Goal: Task Accomplishment & Management: Manage account settings

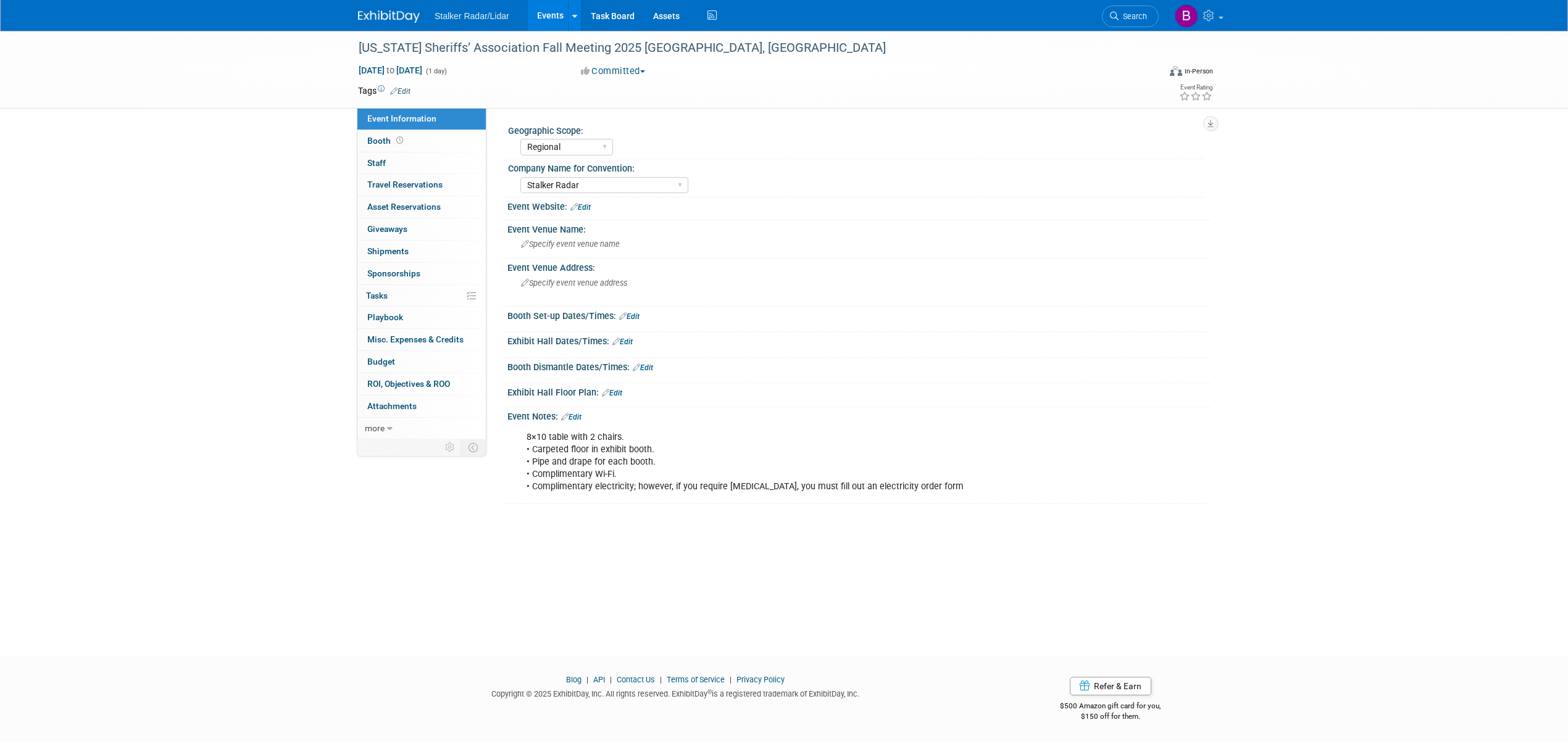
select select "Regional"
select select "Stalker Radar"
click at [1214, 16] on icon at bounding box center [1211, 15] width 14 height 11
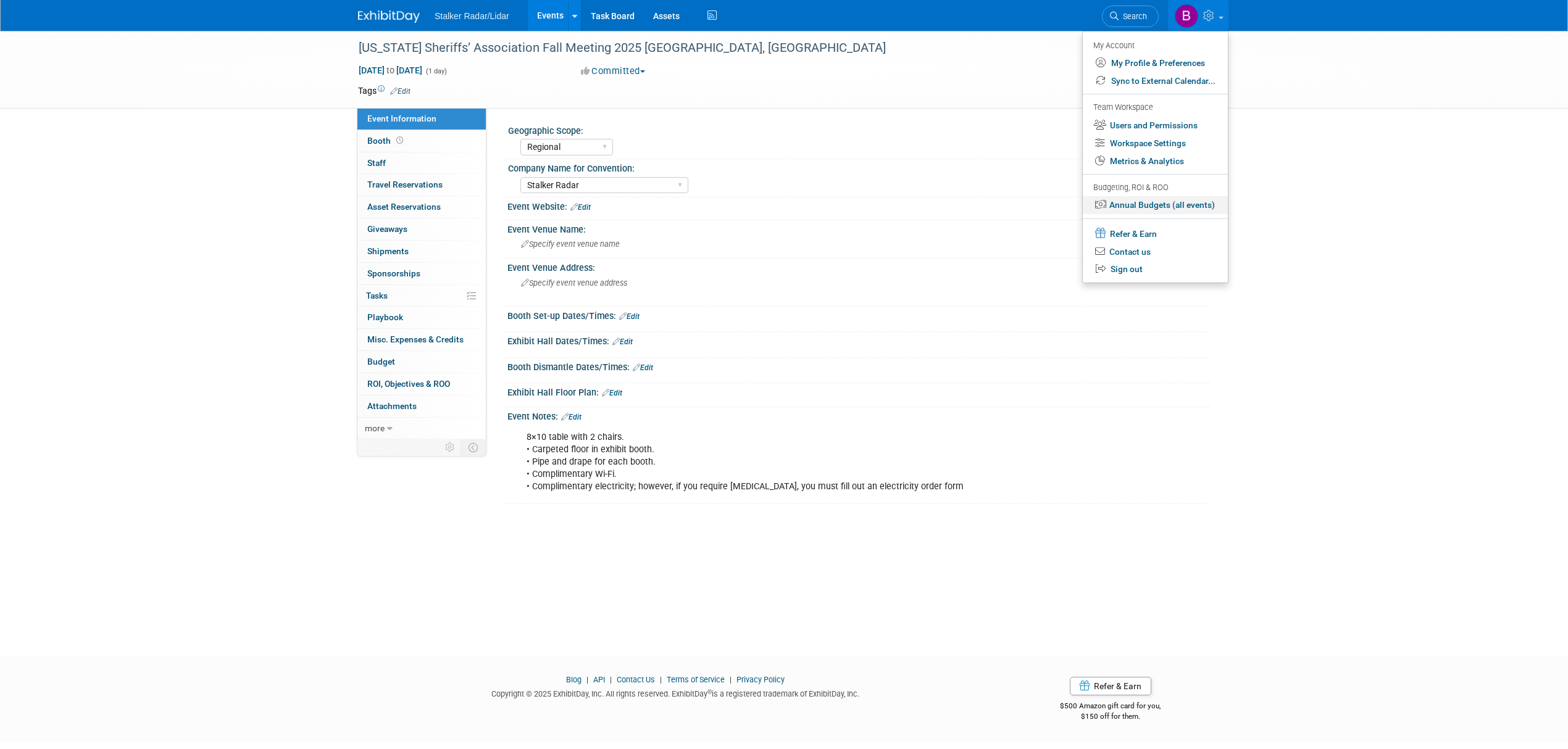
click at [1175, 213] on link "Annual Budgets (all events)" at bounding box center [1155, 205] width 145 height 18
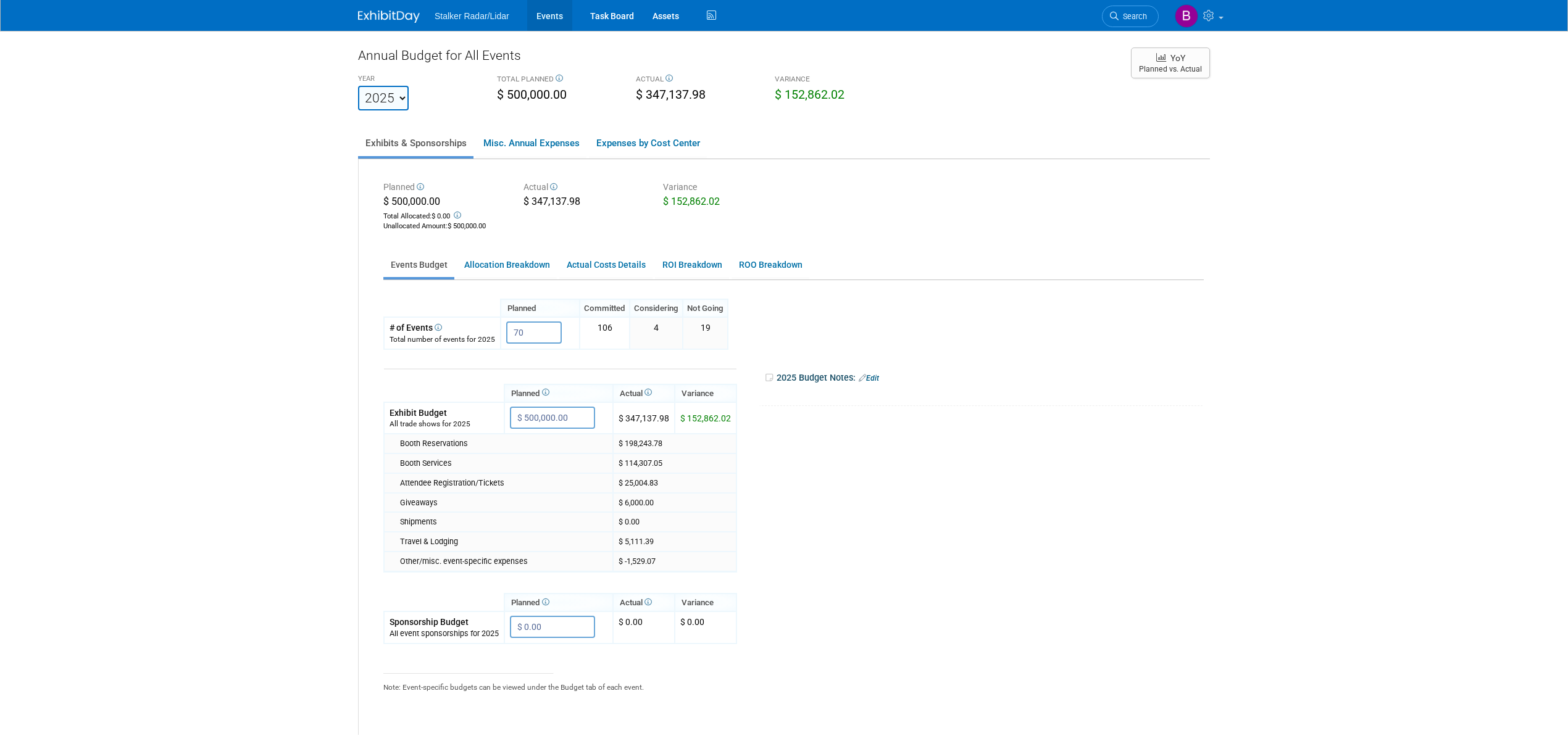
click at [544, 18] on link "Events" at bounding box center [549, 15] width 45 height 31
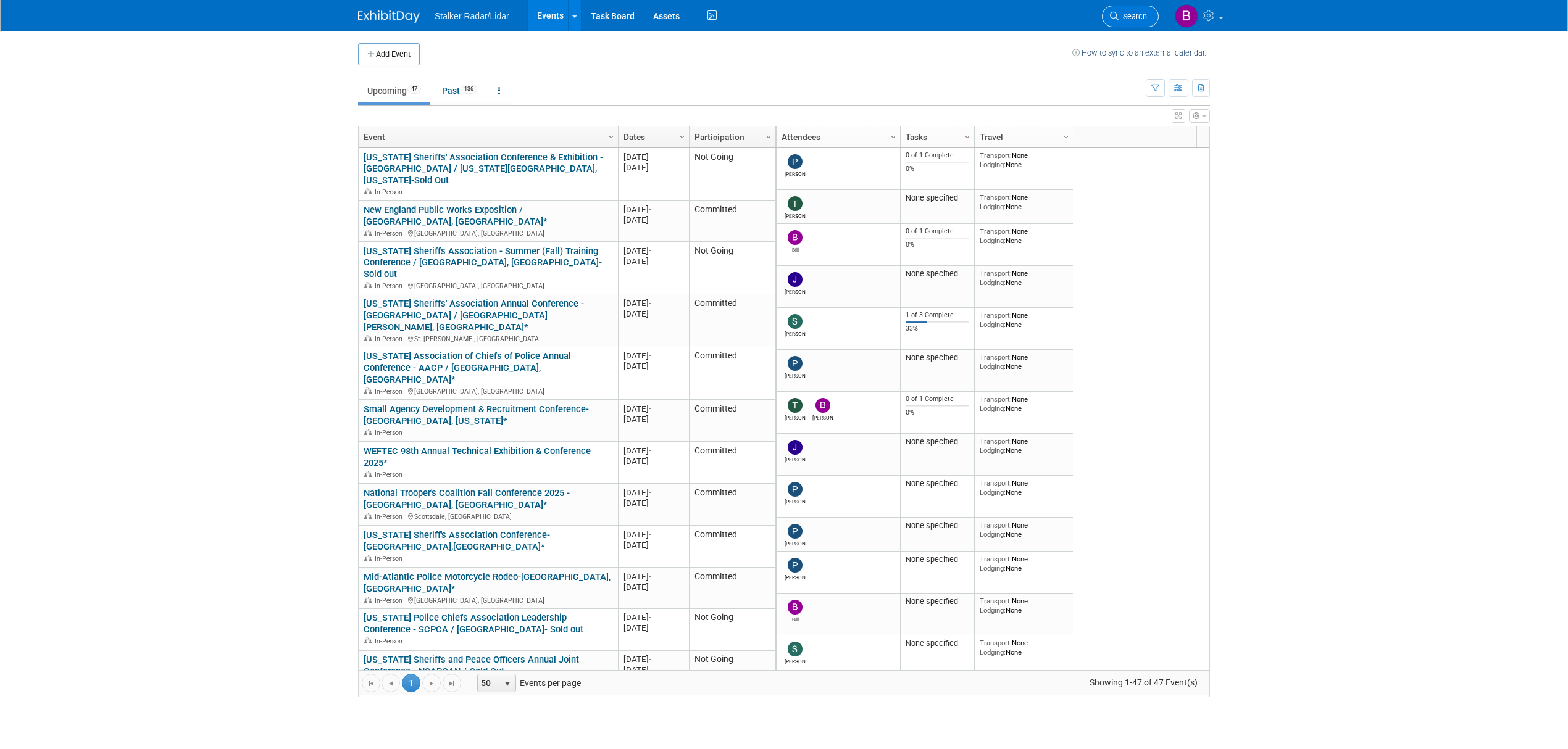
click at [1119, 16] on span "Search" at bounding box center [1133, 16] width 29 height 9
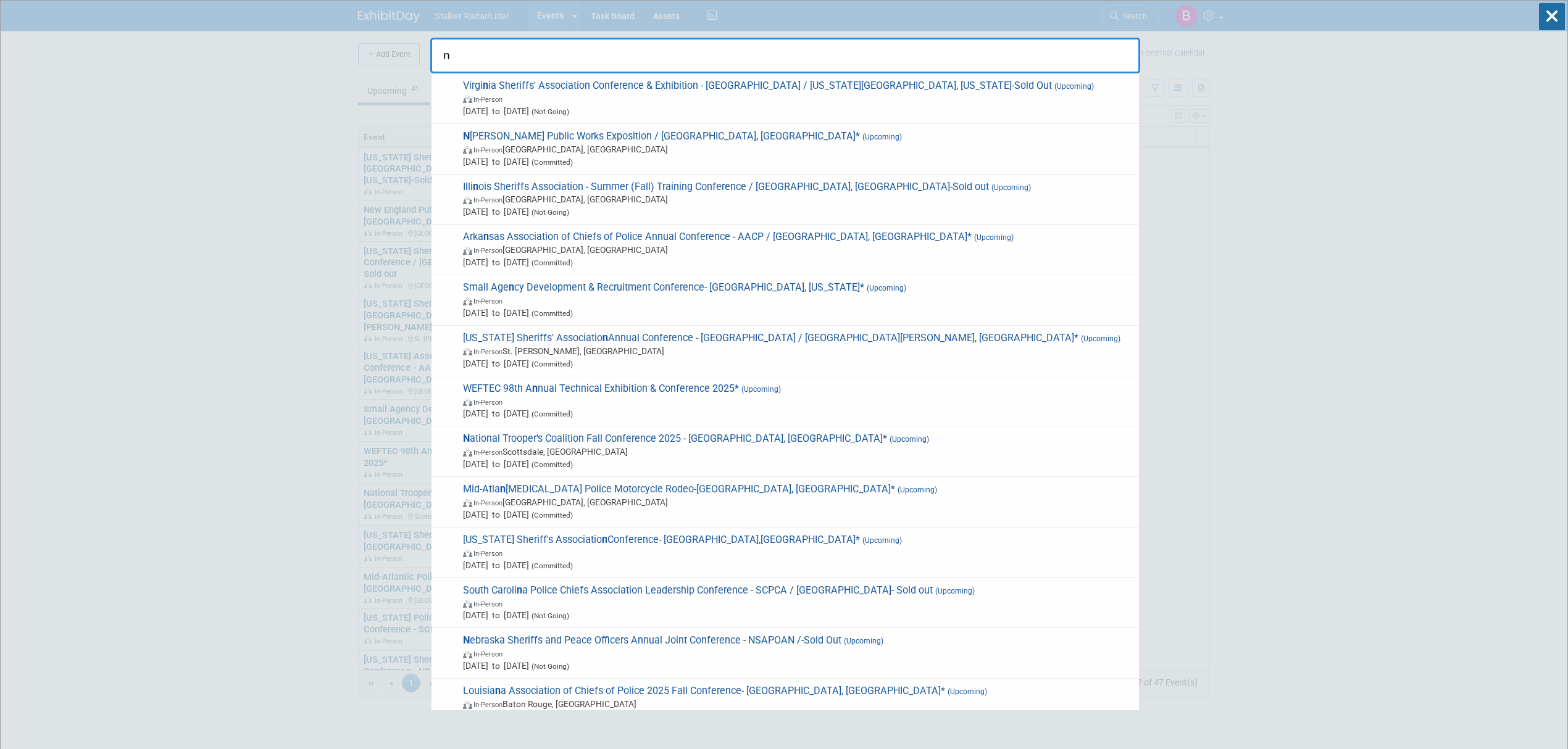
type input "n"
drag, startPoint x: 484, startPoint y: 60, endPoint x: 427, endPoint y: 61, distance: 57.0
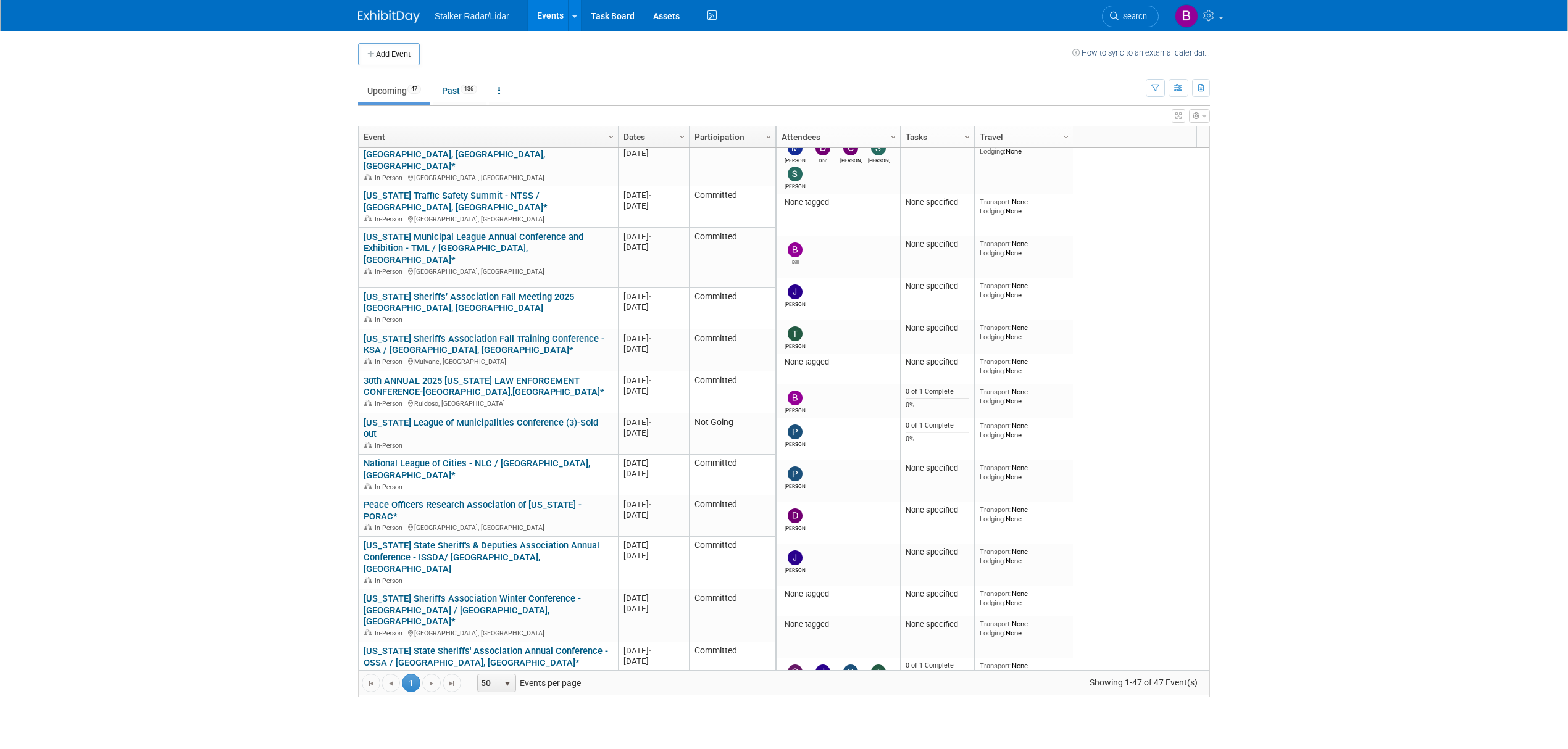
scroll to position [764, 0]
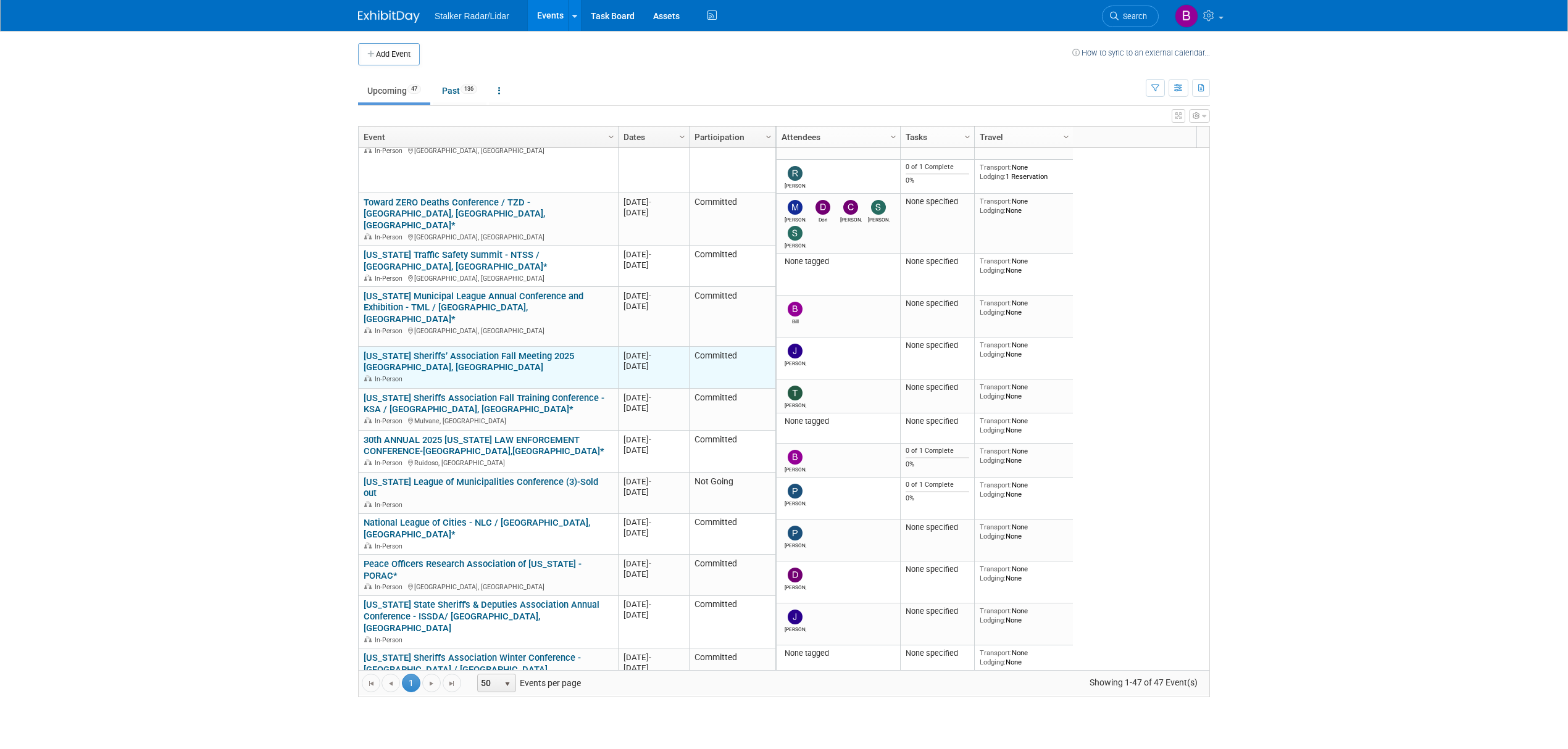
click at [473, 351] on link "North Carolina Sheriffs’ Association Fall Meeting 2025 Cherokee, NC" at bounding box center [468, 362] width 211 height 23
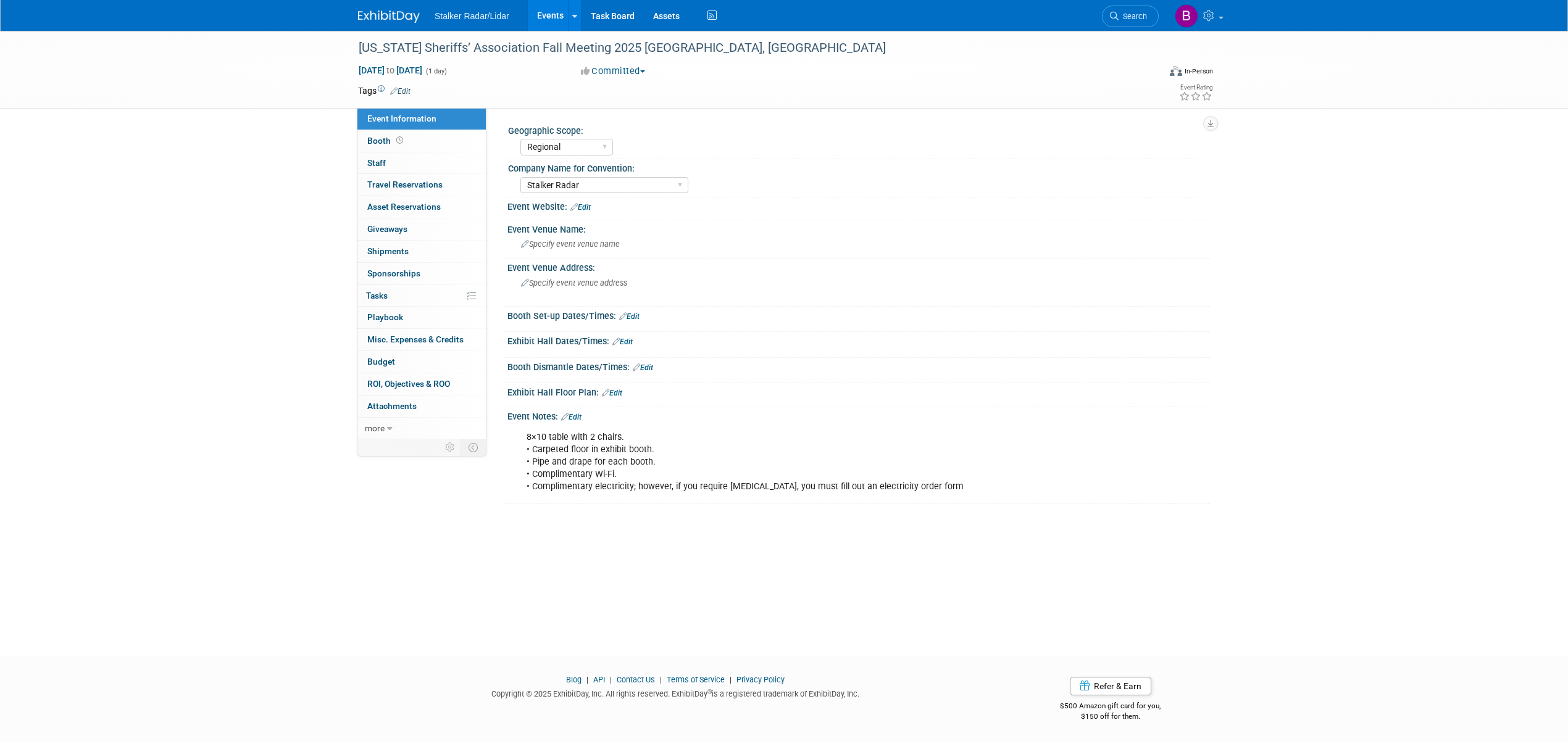
select select "Regional"
select select "Stalker Radar"
click at [716, 48] on div "[US_STATE] Sheriffs’ Association Fall Meeting 2025 [GEOGRAPHIC_DATA], [GEOGRAPH…" at bounding box center [747, 48] width 786 height 22
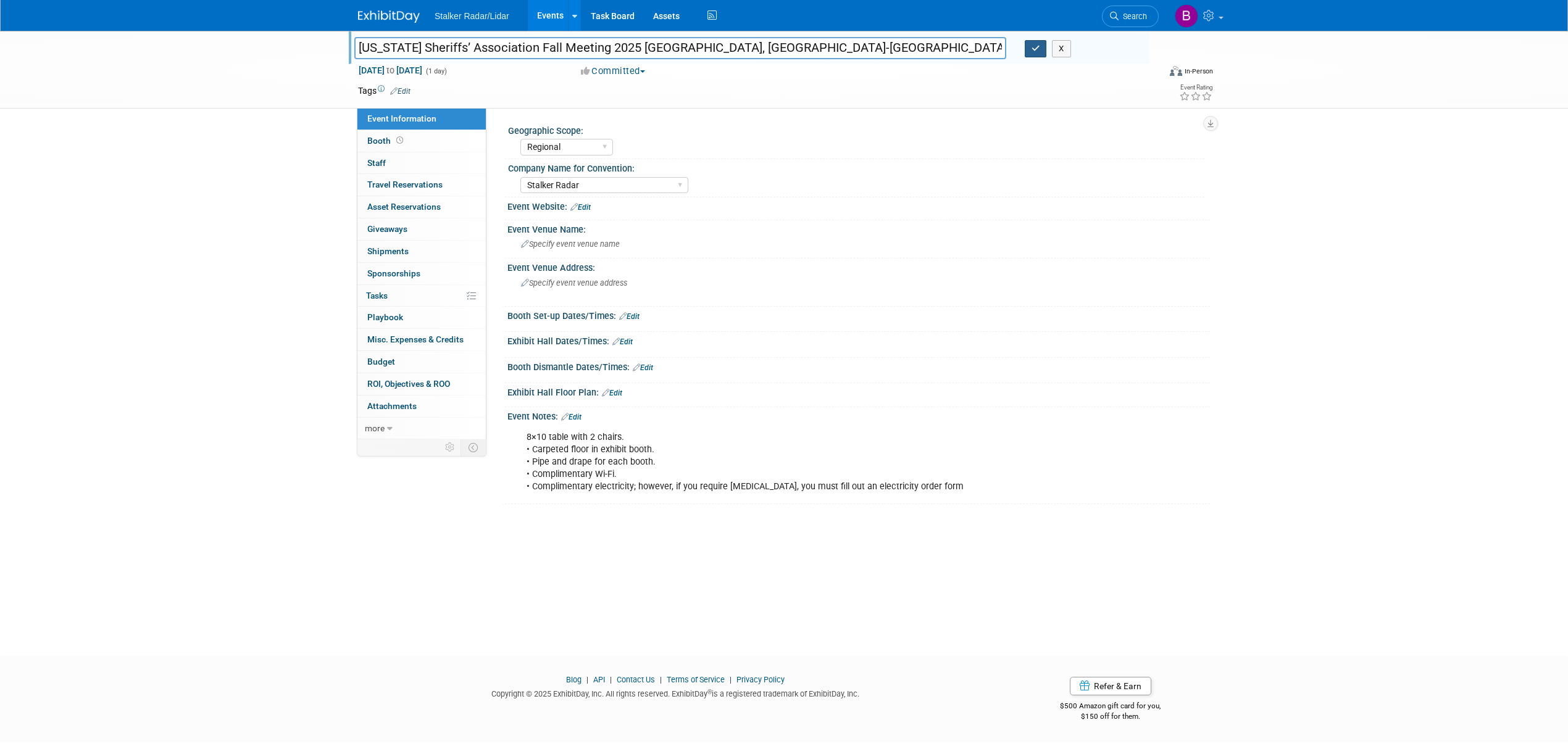
type input "North Carolina Sheriffs’ Association Fall Meeting 2025 Cherokee, NC-NCSA"
click at [1033, 50] on icon "button" at bounding box center [1036, 48] width 8 height 8
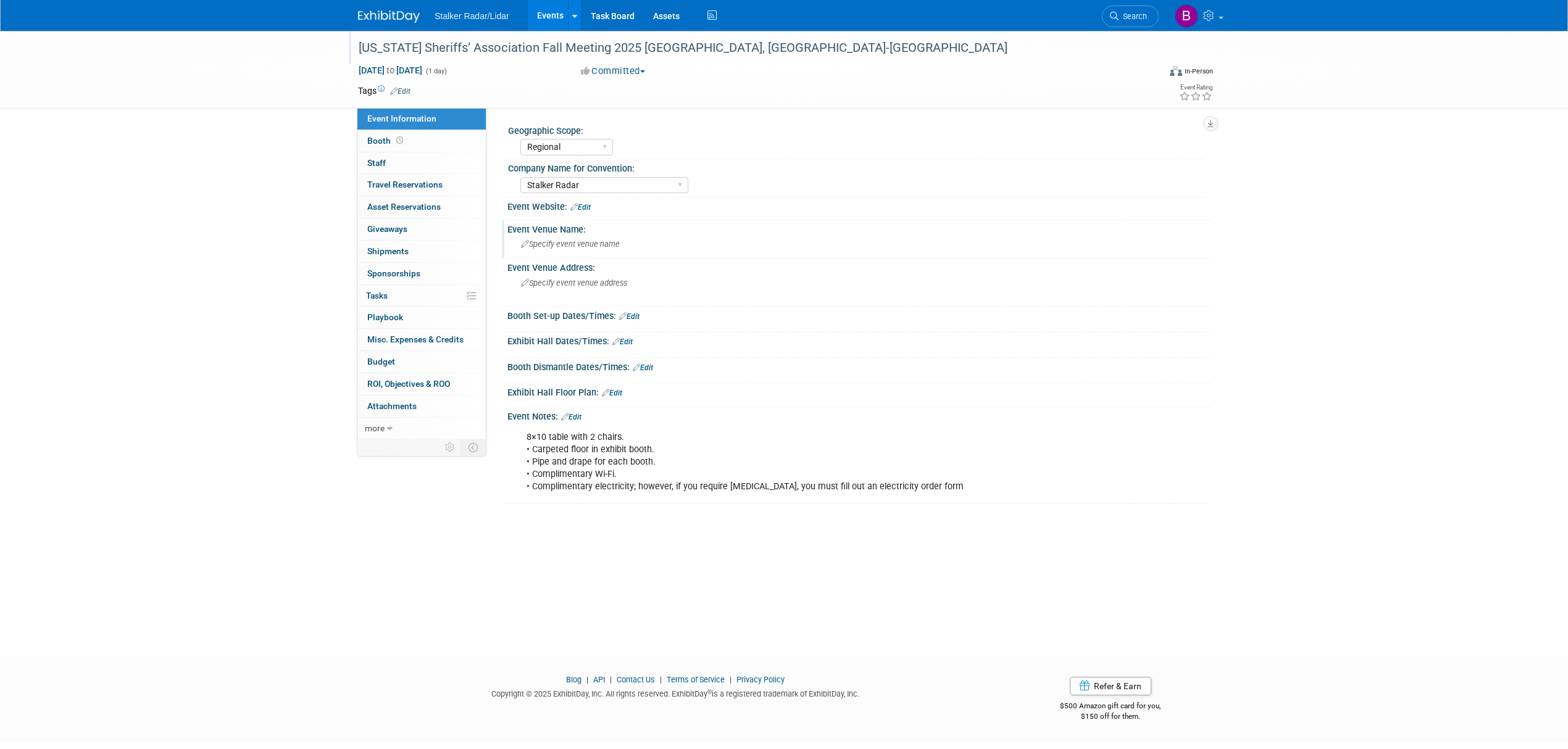
click at [558, 242] on span "Specify event venue name" at bounding box center [570, 244] width 98 height 9
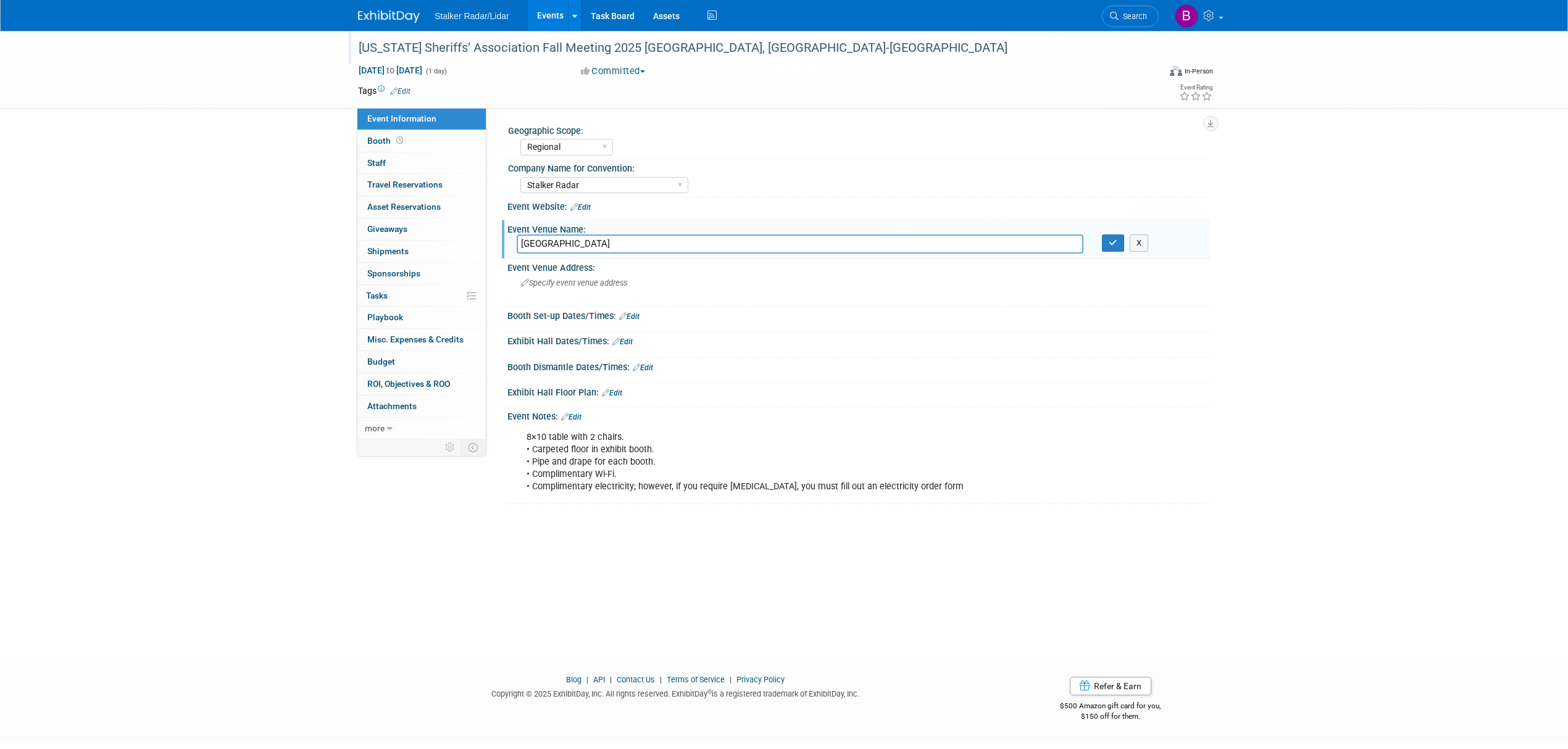
click at [672, 250] on input "Cherokee Convention Center" at bounding box center [800, 244] width 567 height 19
type input "Cherokee Convention Center"
click at [1111, 242] on icon "button" at bounding box center [1113, 242] width 8 height 8
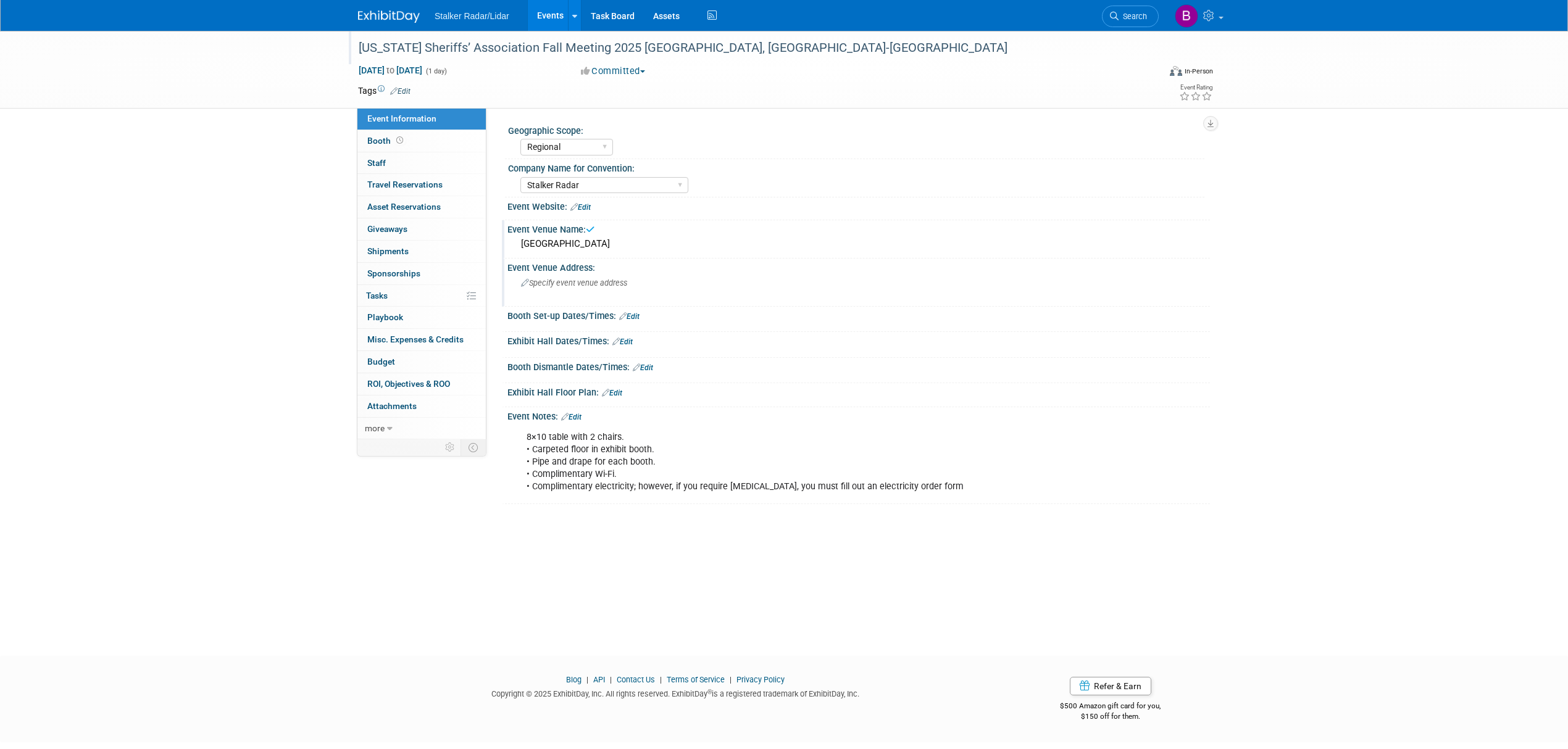
click at [568, 285] on span "Specify event venue address" at bounding box center [574, 283] width 106 height 9
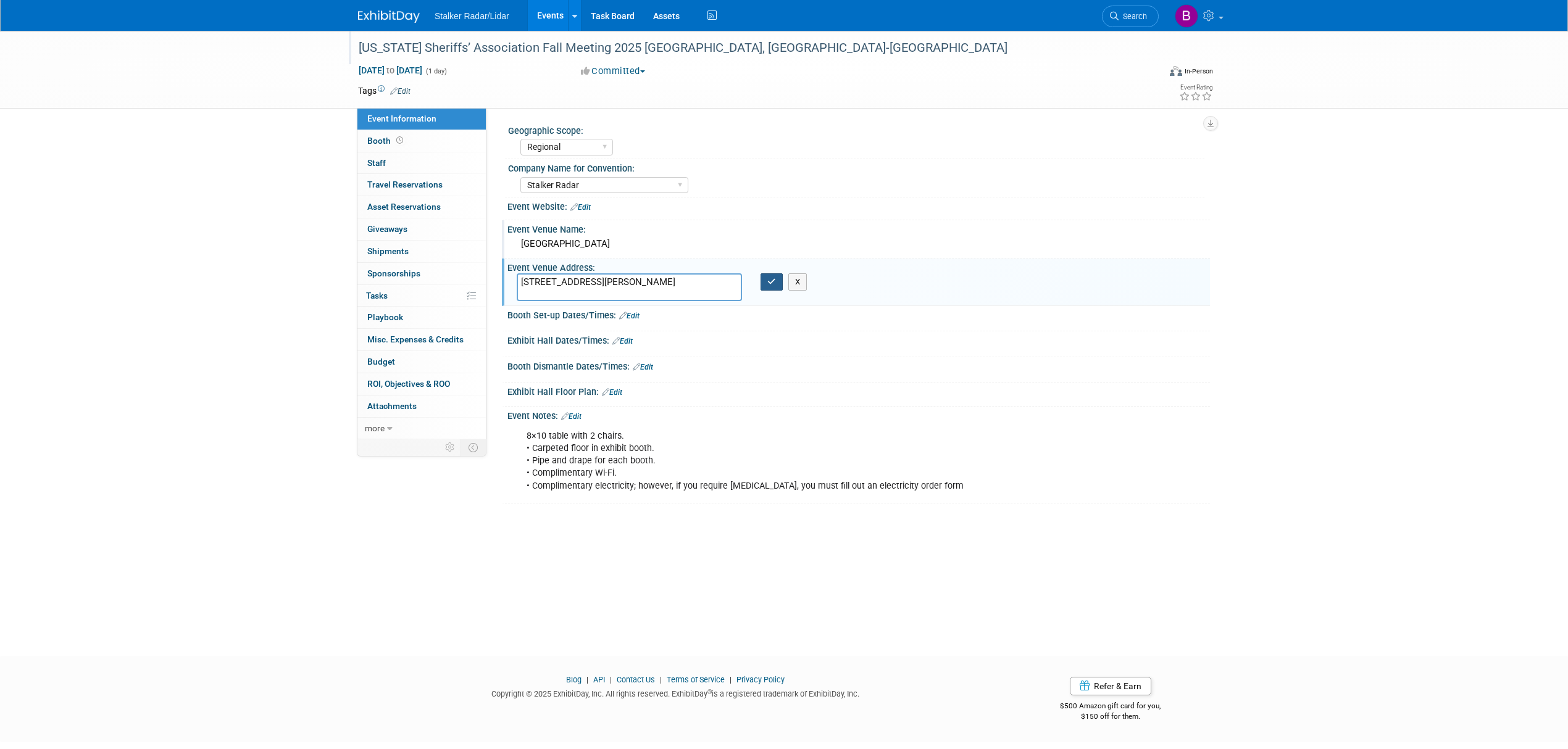
type textarea "777 Casino Dr Cherokee, NC 28719"
click at [771, 285] on icon "button" at bounding box center [772, 282] width 8 height 8
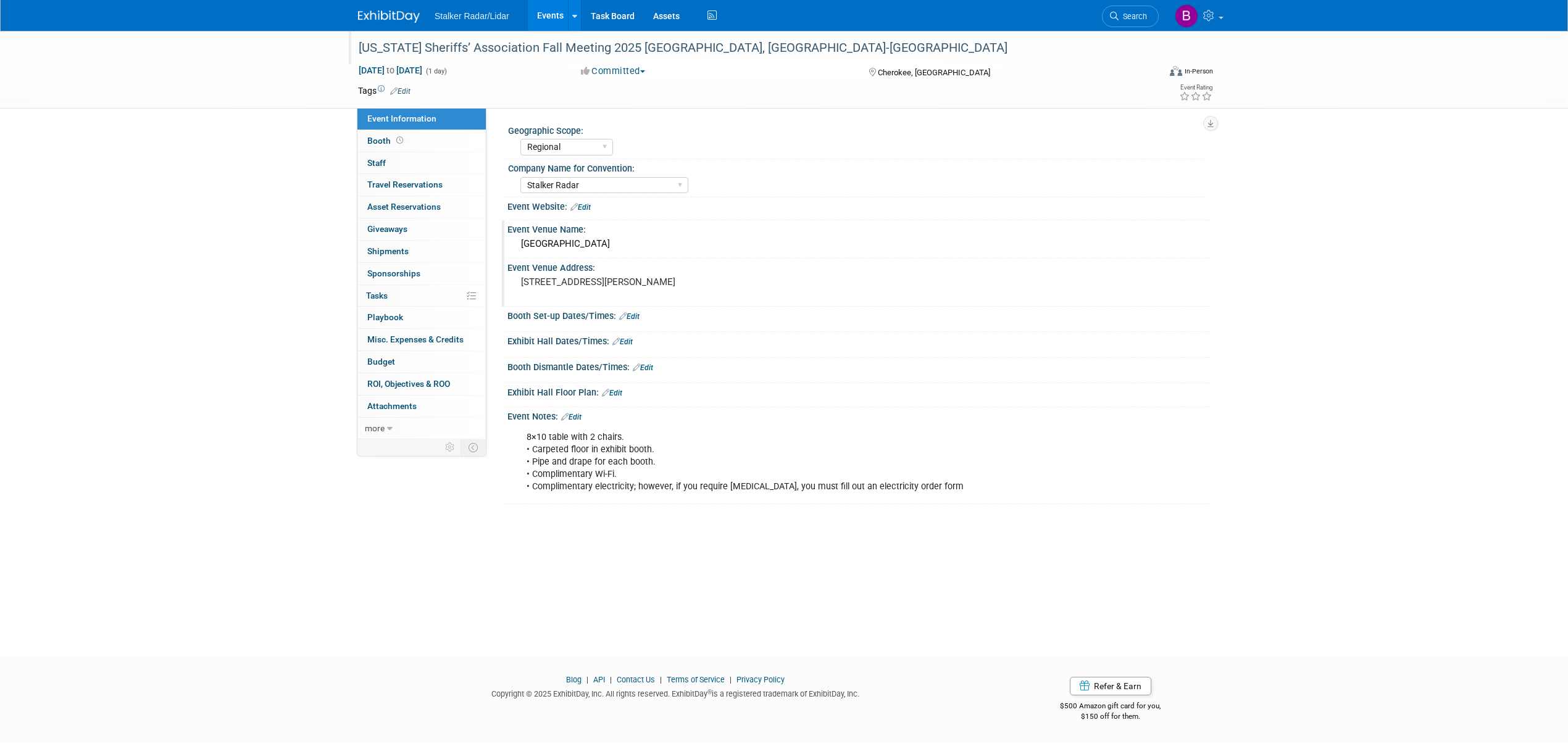
click at [588, 208] on link "Edit" at bounding box center [580, 207] width 20 height 8
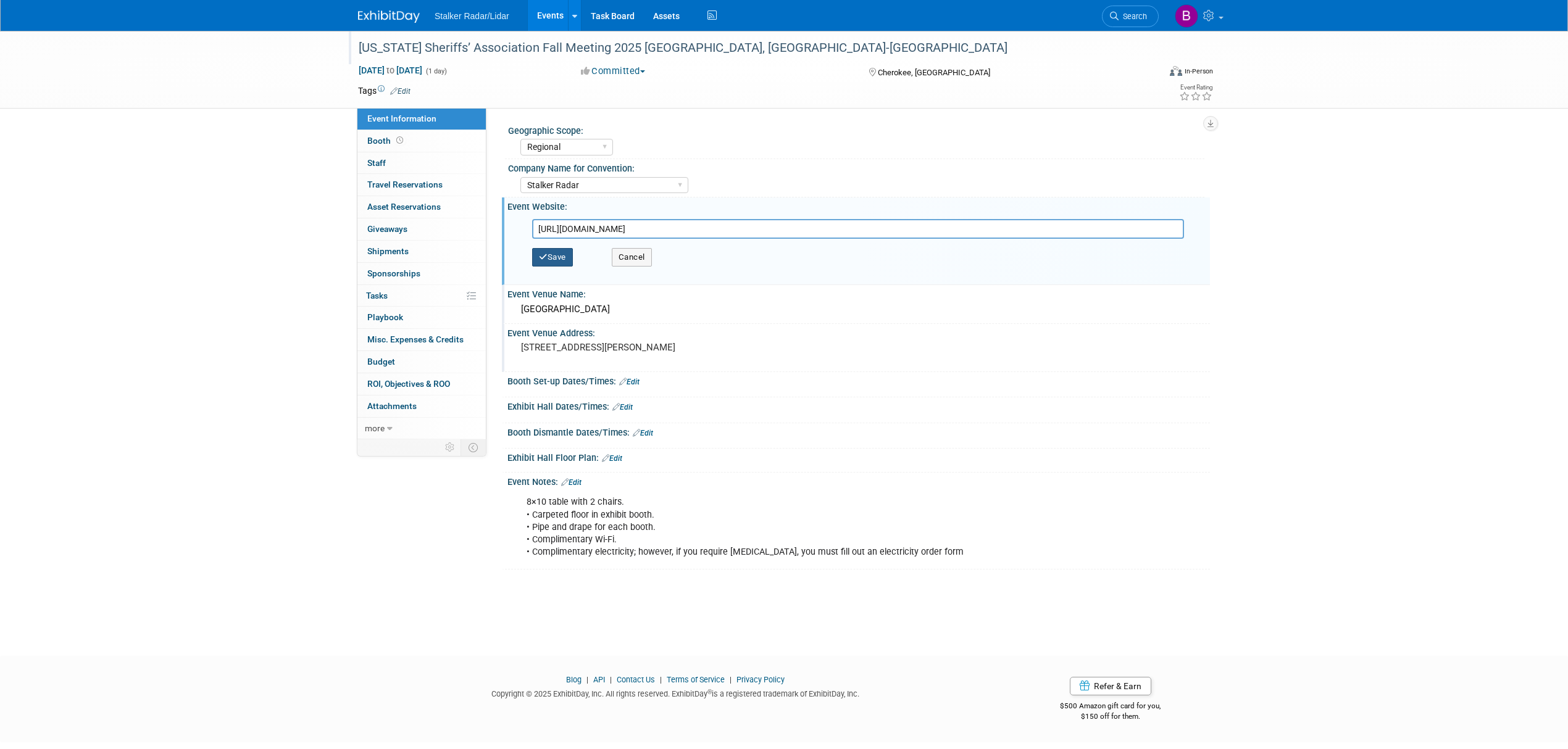
type input "[URL][DOMAIN_NAME]"
click at [557, 252] on button "Save" at bounding box center [552, 257] width 40 height 18
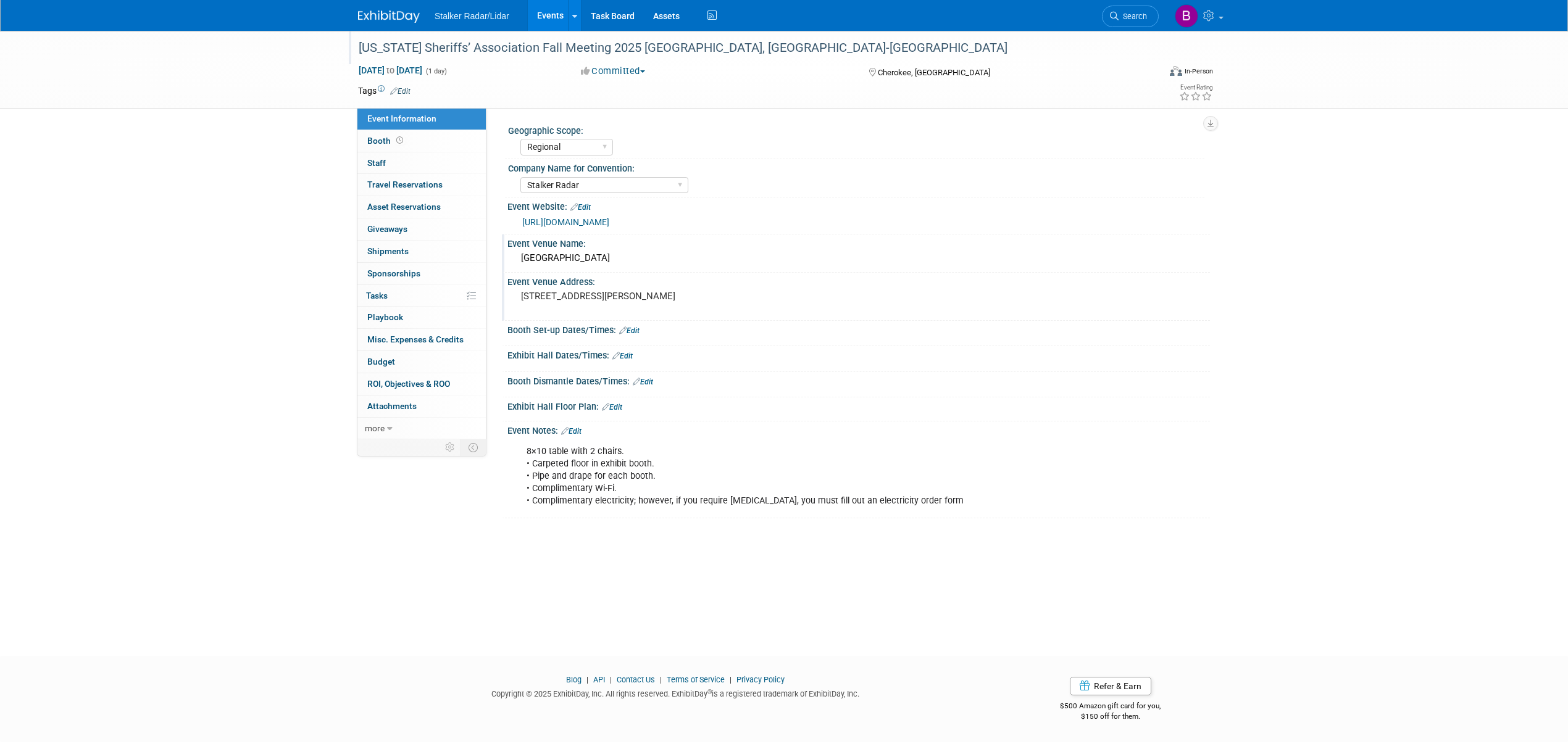
click at [633, 329] on link "Edit" at bounding box center [629, 330] width 20 height 8
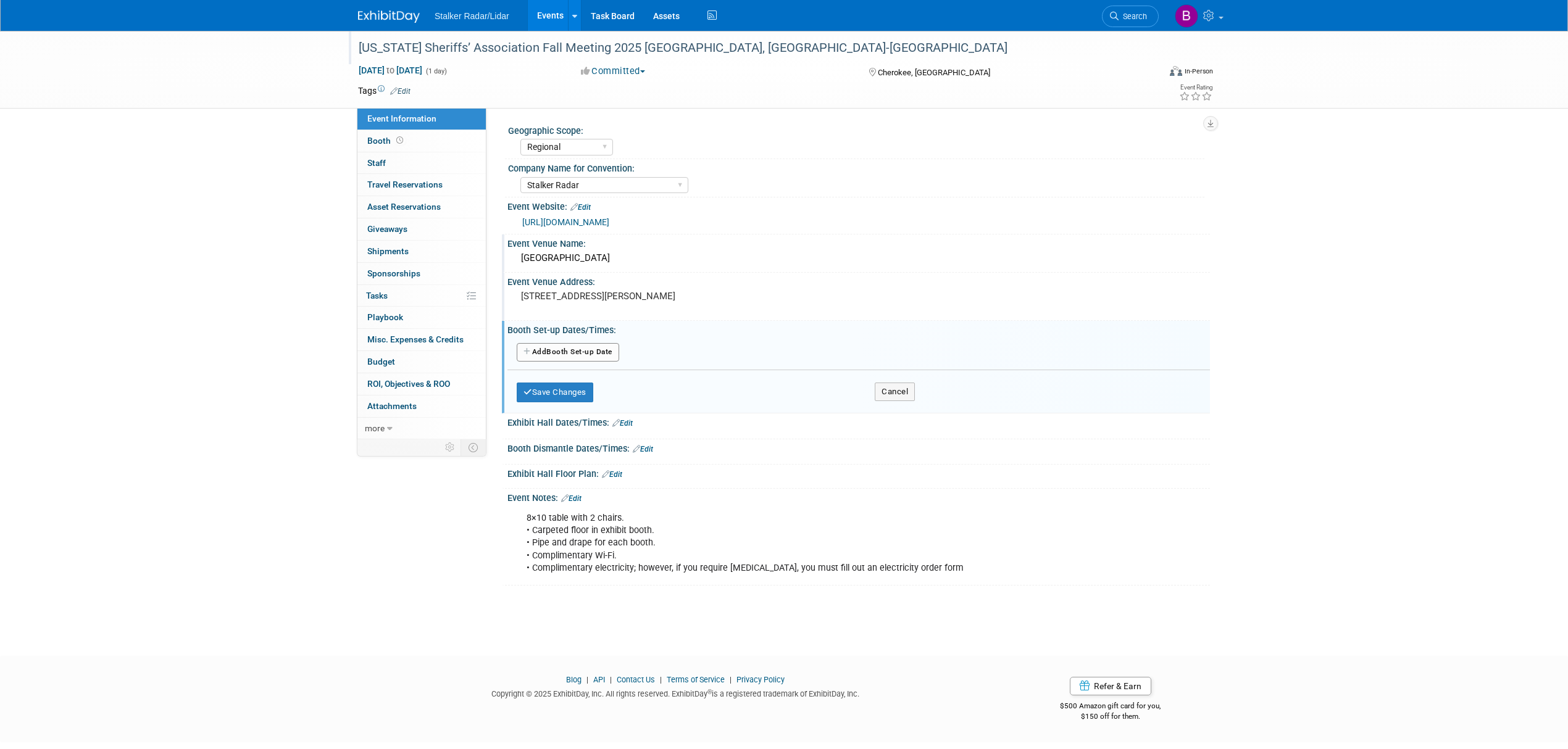
click at [571, 353] on button "Add Another Booth Set-up Date" at bounding box center [567, 352] width 102 height 18
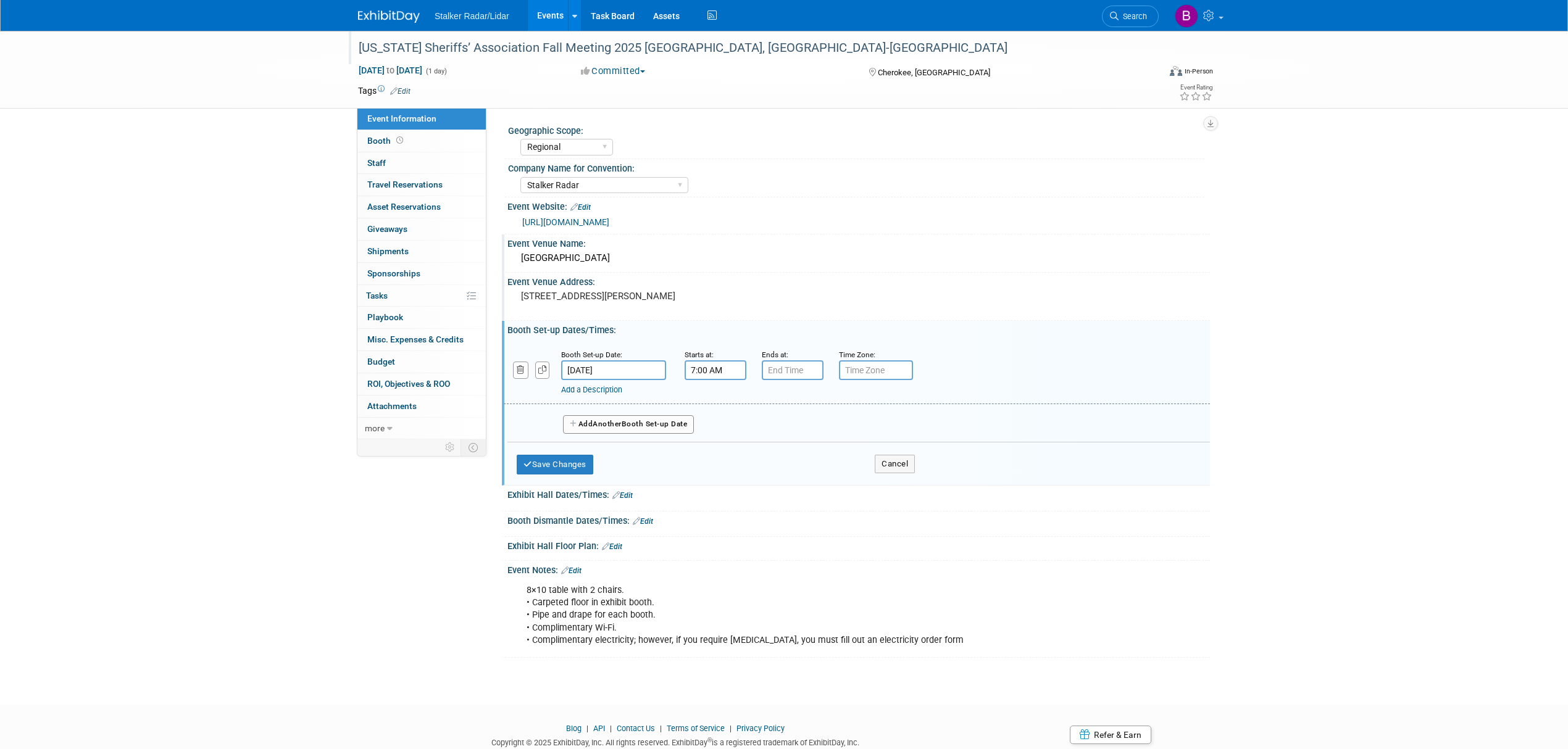
click at [720, 373] on input "7:00 AM" at bounding box center [716, 370] width 62 height 20
click at [712, 403] on span at bounding box center [713, 400] width 22 height 22
click at [710, 400] on span at bounding box center [713, 400] width 22 height 22
type input "9:00 AM"
click at [799, 475] on span at bounding box center [805, 481] width 83 height 22
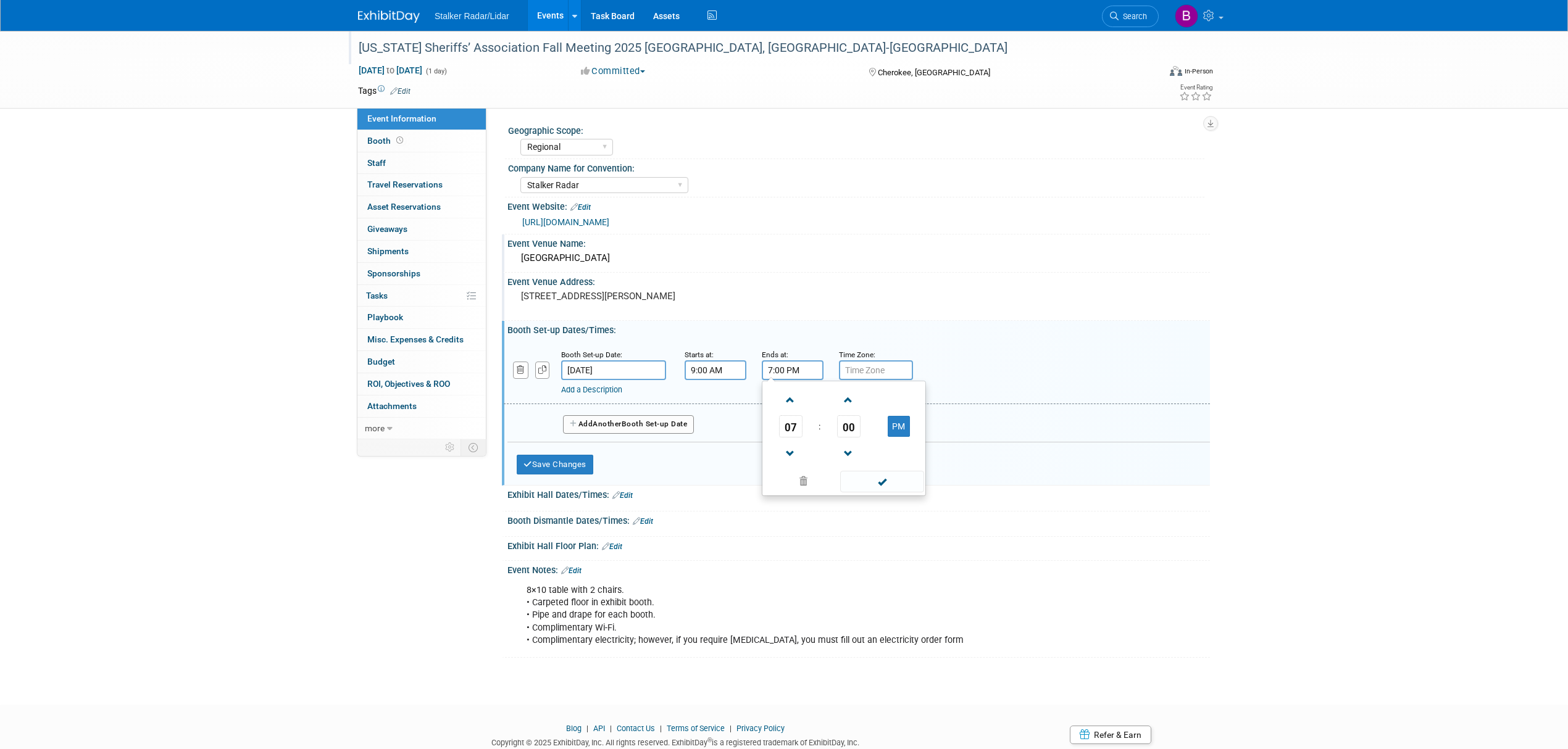
click at [788, 366] on input "7:00 PM" at bounding box center [792, 370] width 62 height 20
click at [791, 422] on span "07" at bounding box center [791, 426] width 23 height 22
click at [830, 398] on td "01" at bounding box center [824, 400] width 40 height 33
click at [853, 426] on span "00" at bounding box center [849, 426] width 23 height 22
click at [860, 438] on td "30" at bounding box center [864, 433] width 40 height 33
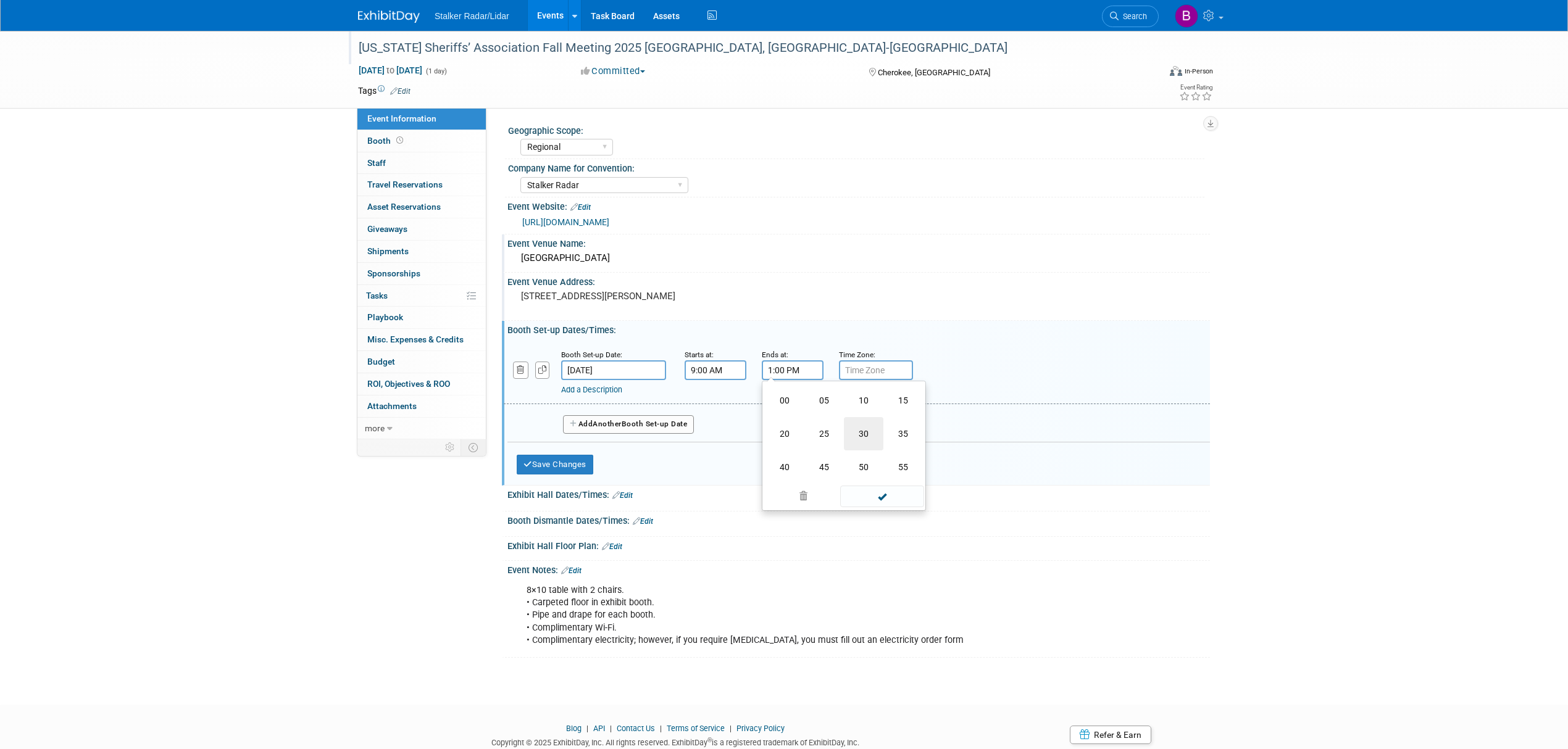
type input "1:30 PM"
click at [881, 482] on span at bounding box center [882, 481] width 83 height 22
click at [564, 472] on button "Save Changes" at bounding box center [554, 465] width 76 height 20
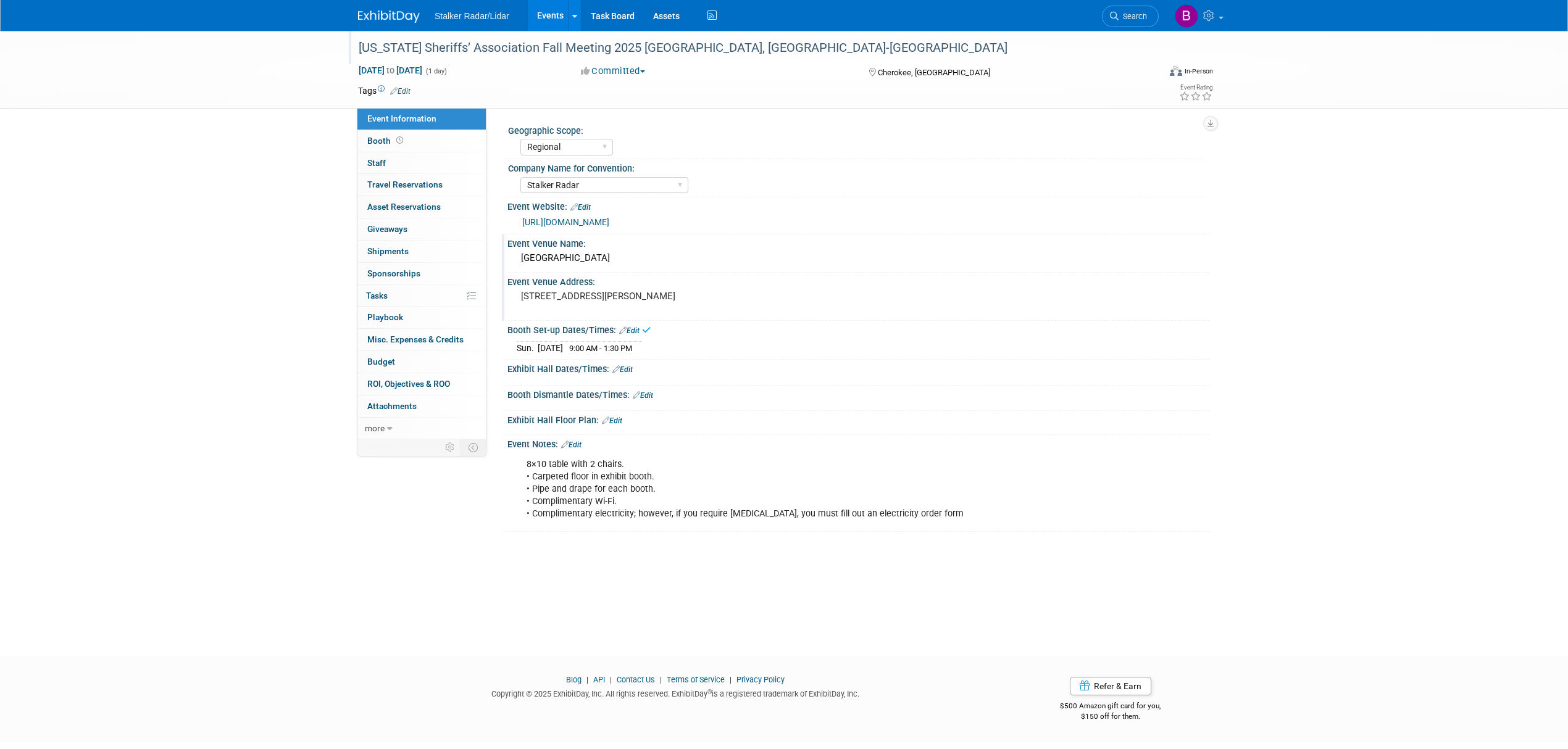
click at [629, 368] on link "Edit" at bounding box center [622, 369] width 20 height 8
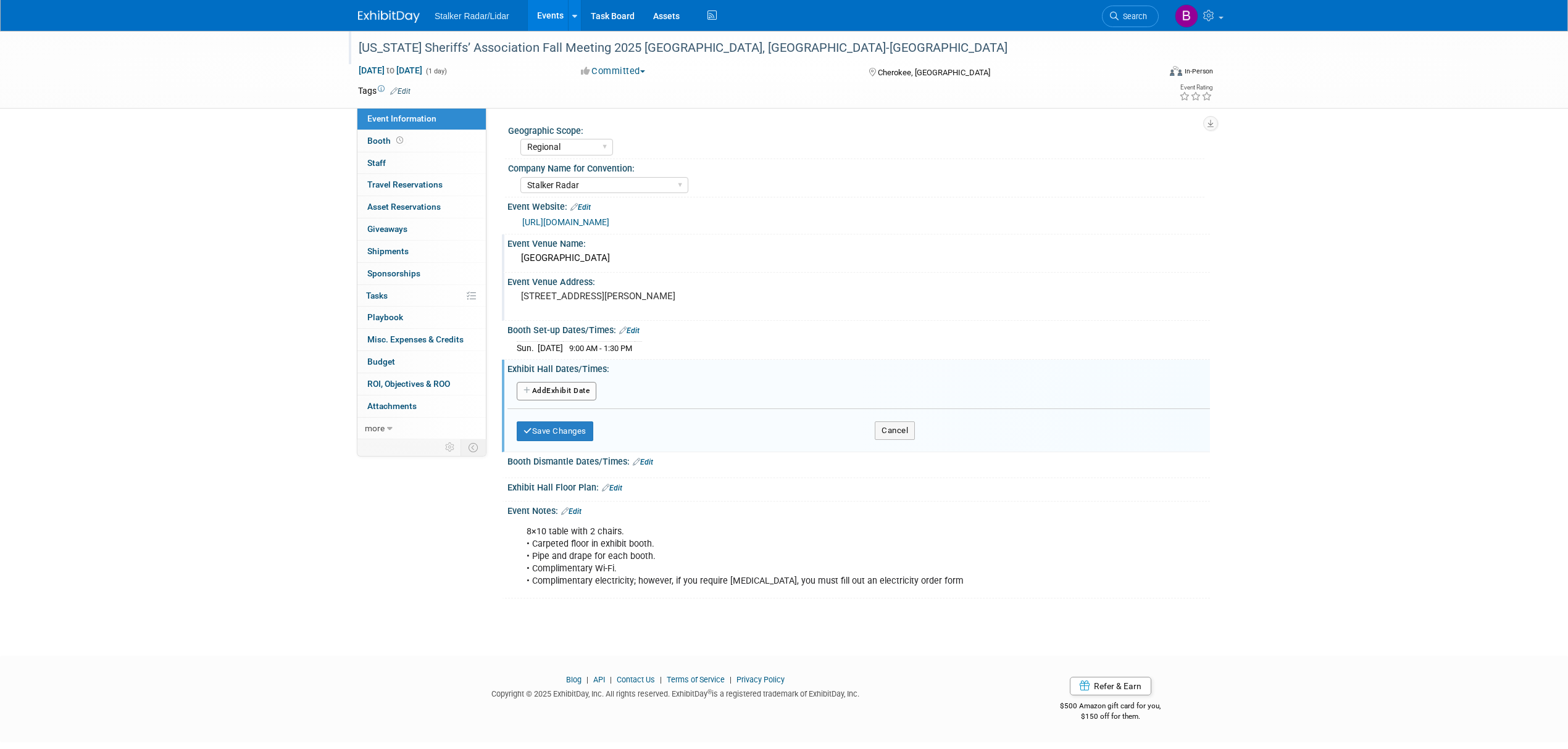
click at [544, 394] on button "Add Another Exhibit Date" at bounding box center [556, 391] width 80 height 18
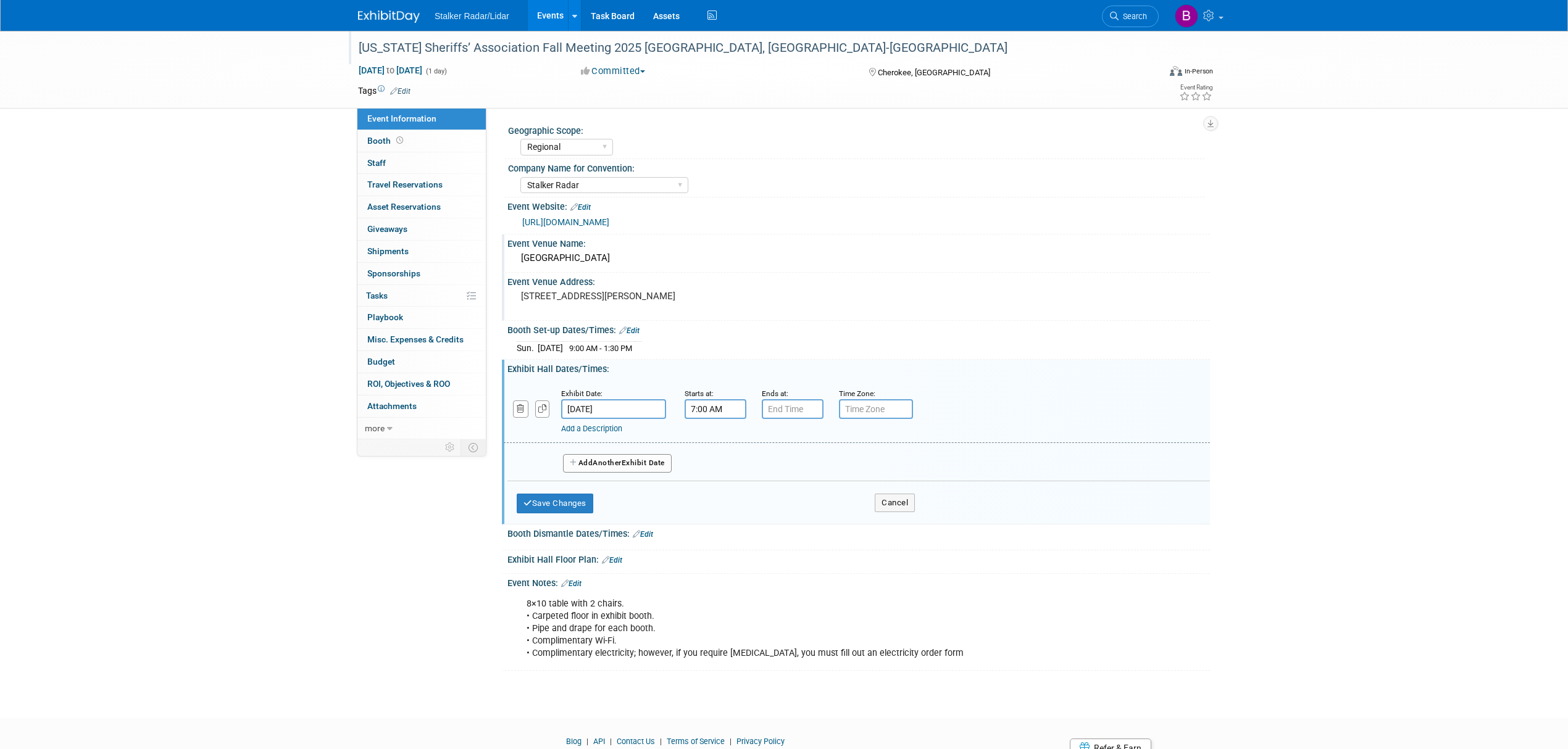
click at [721, 412] on input "7:00 AM" at bounding box center [716, 409] width 62 height 20
click at [710, 465] on span "07" at bounding box center [714, 465] width 23 height 22
click at [784, 438] on td "02" at bounding box center [787, 439] width 40 height 33
click at [811, 462] on button "AM" at bounding box center [822, 465] width 22 height 21
type input "2:00 PM"
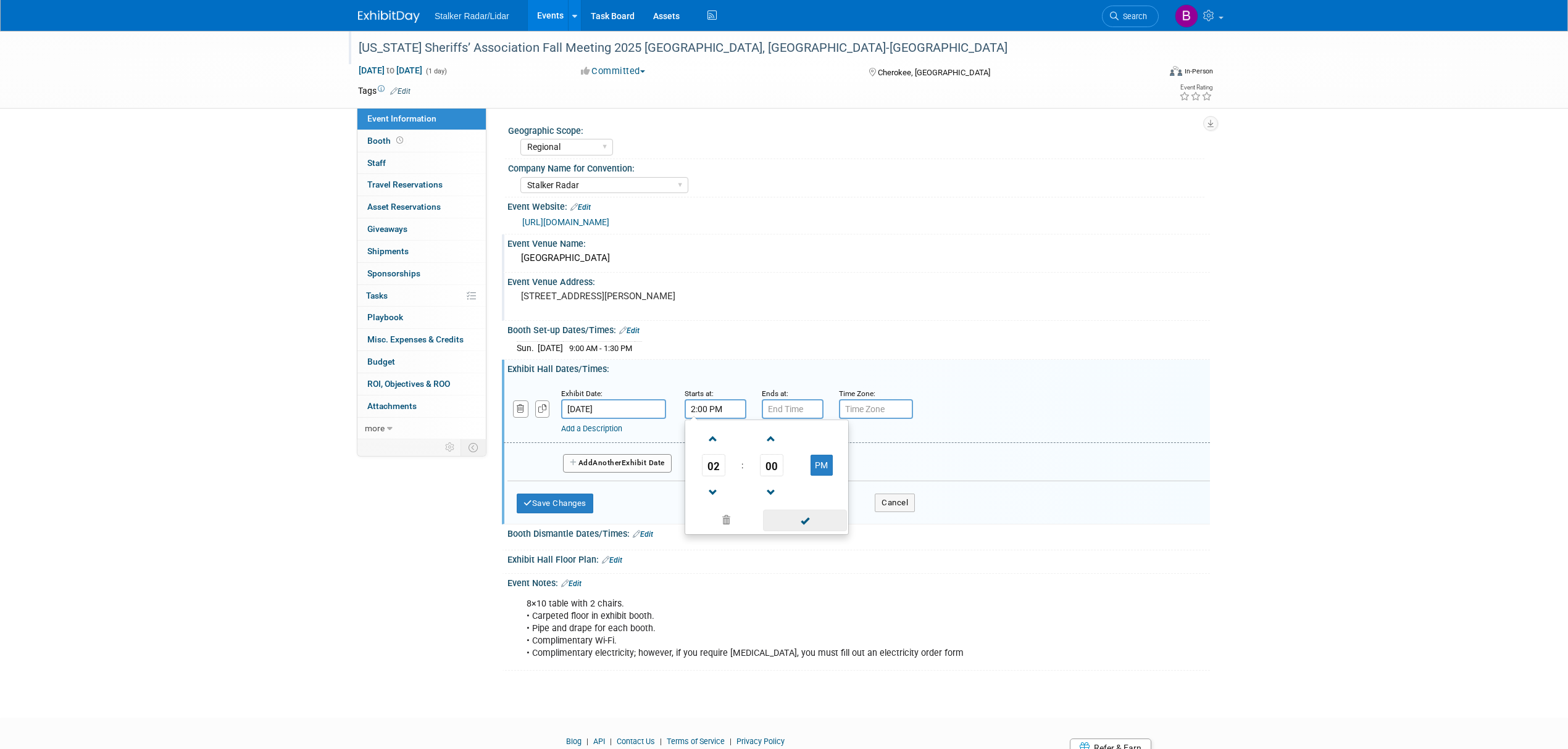
click at [798, 518] on span at bounding box center [805, 520] width 83 height 22
click at [792, 412] on input "7:00 PM" at bounding box center [792, 409] width 62 height 20
click at [794, 467] on span "07" at bounding box center [791, 465] width 23 height 22
click at [863, 467] on td "06" at bounding box center [864, 472] width 40 height 33
click at [846, 472] on span "00" at bounding box center [849, 465] width 23 height 22
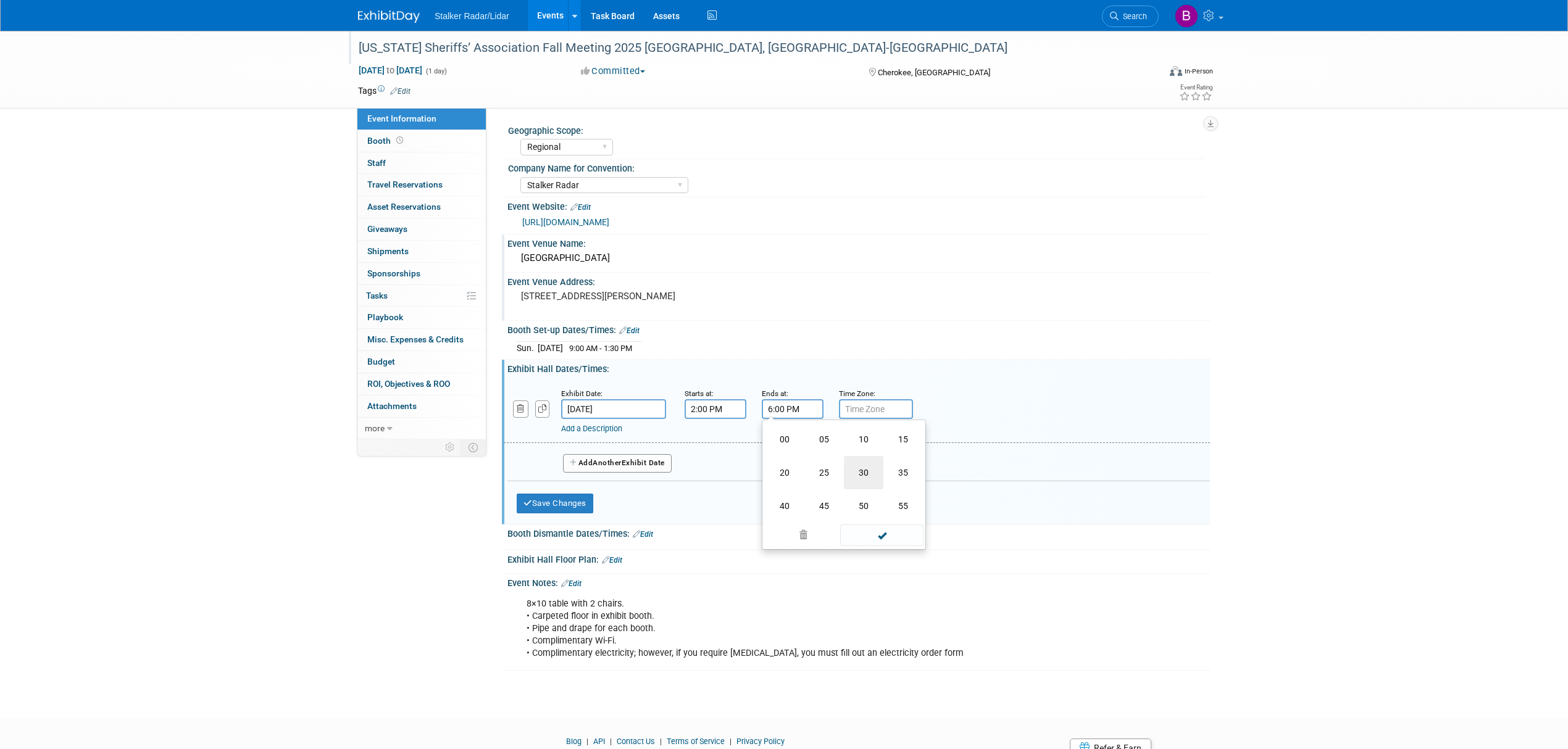
click at [864, 471] on td "30" at bounding box center [864, 472] width 40 height 33
type input "6:30 PM"
click at [867, 517] on span at bounding box center [882, 520] width 83 height 22
click at [560, 512] on button "Save Changes" at bounding box center [554, 503] width 76 height 20
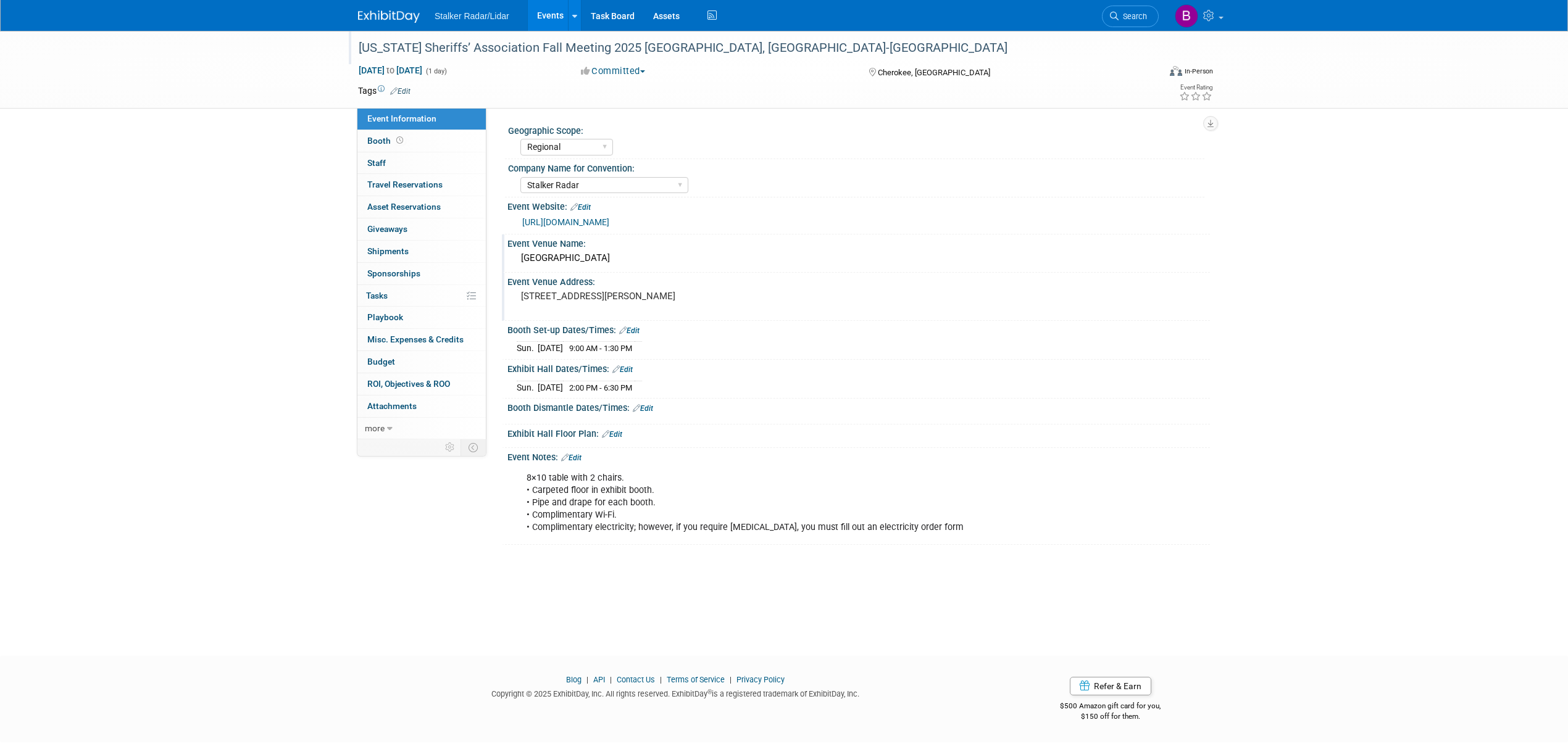
click at [578, 456] on link "Edit" at bounding box center [571, 458] width 20 height 8
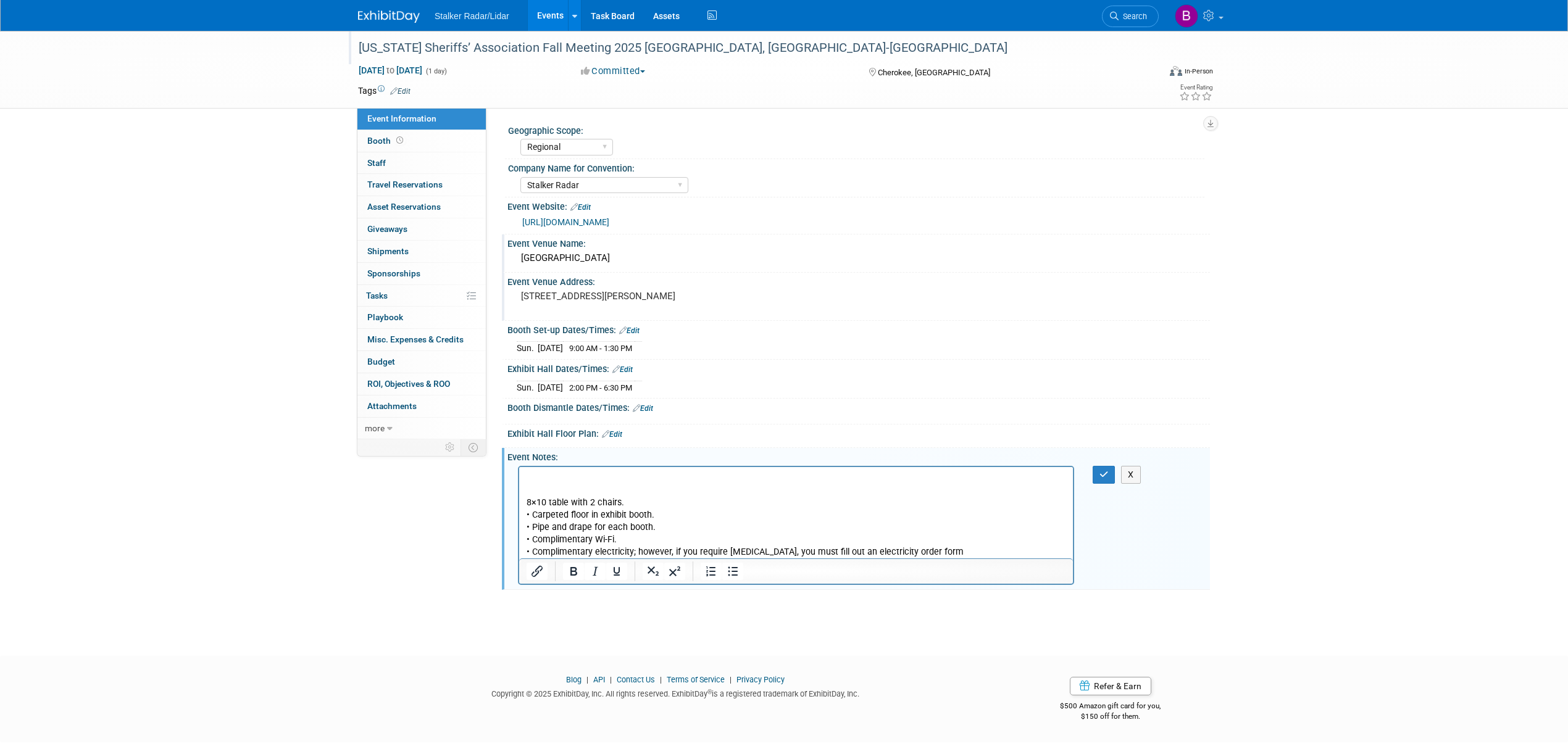
click at [526, 480] on p "Rich Text Area. Press ALT-0 for help." at bounding box center [796, 477] width 539 height 12
click at [413, 144] on link "Booth" at bounding box center [421, 141] width 128 height 22
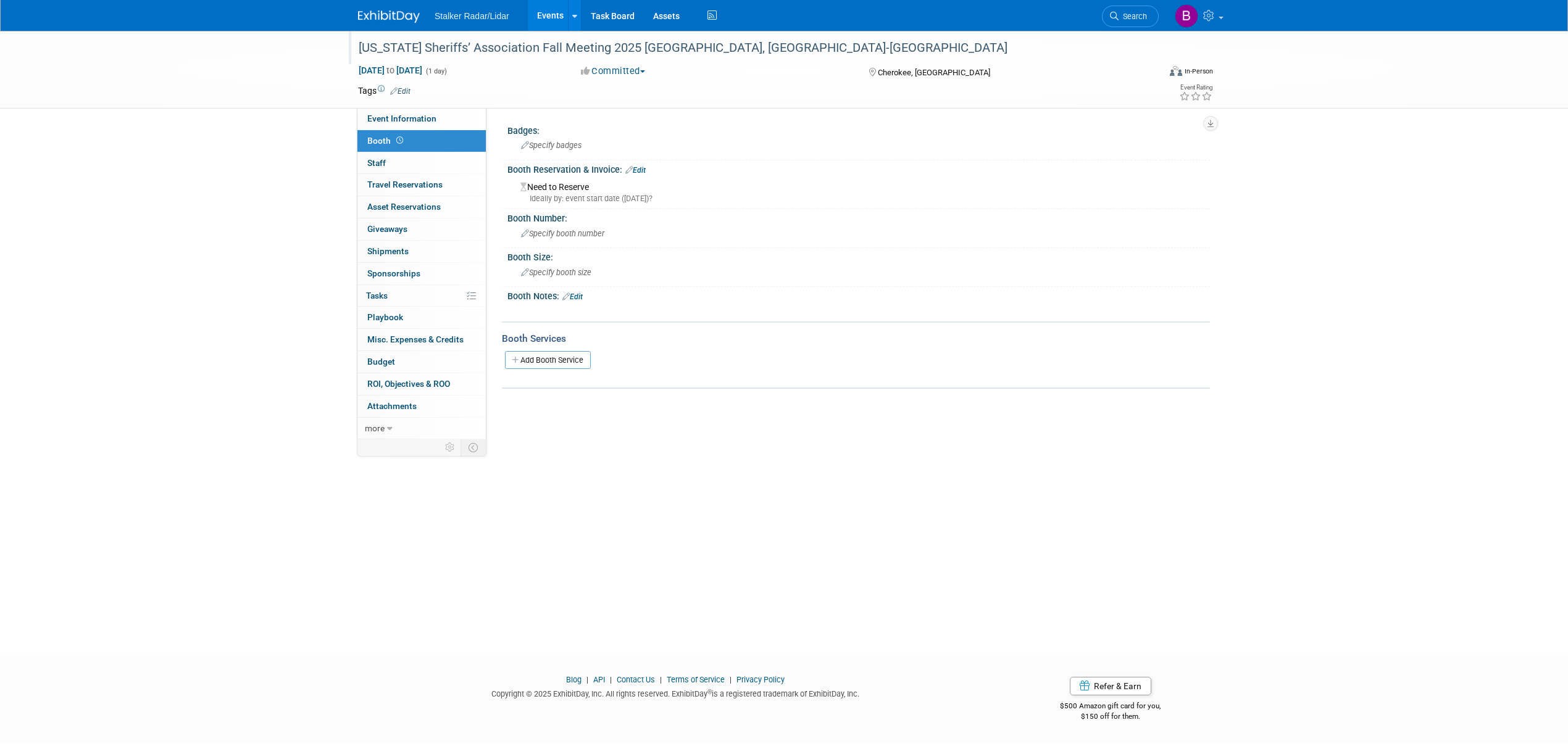
click at [563, 184] on div "Need to Reserve Ideally by: event start date (Sun. Nov 2, 2025)?" at bounding box center [858, 191] width 684 height 27
click at [641, 166] on link "Edit" at bounding box center [635, 170] width 20 height 8
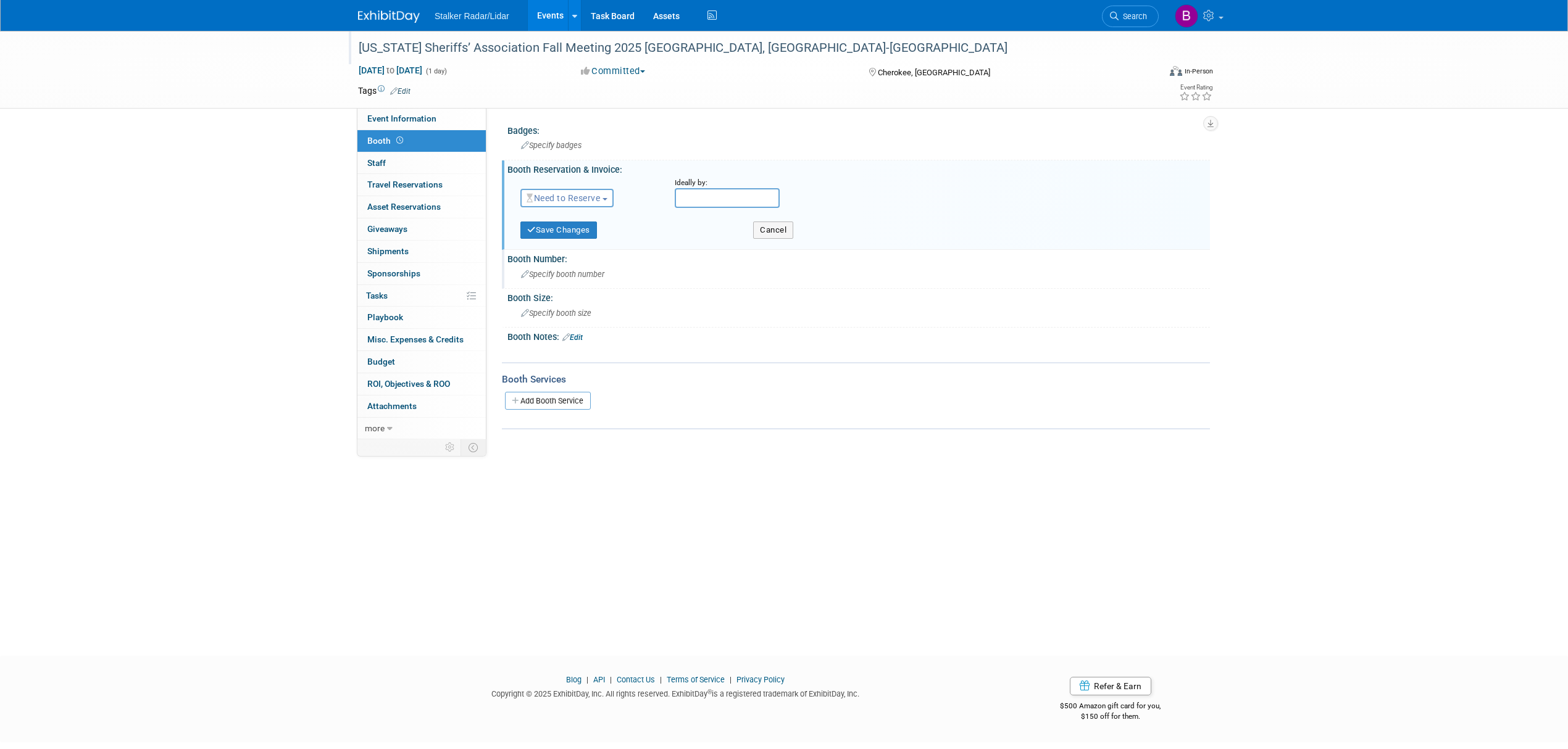
click at [551, 274] on span "Specify booth number" at bounding box center [563, 274] width 83 height 9
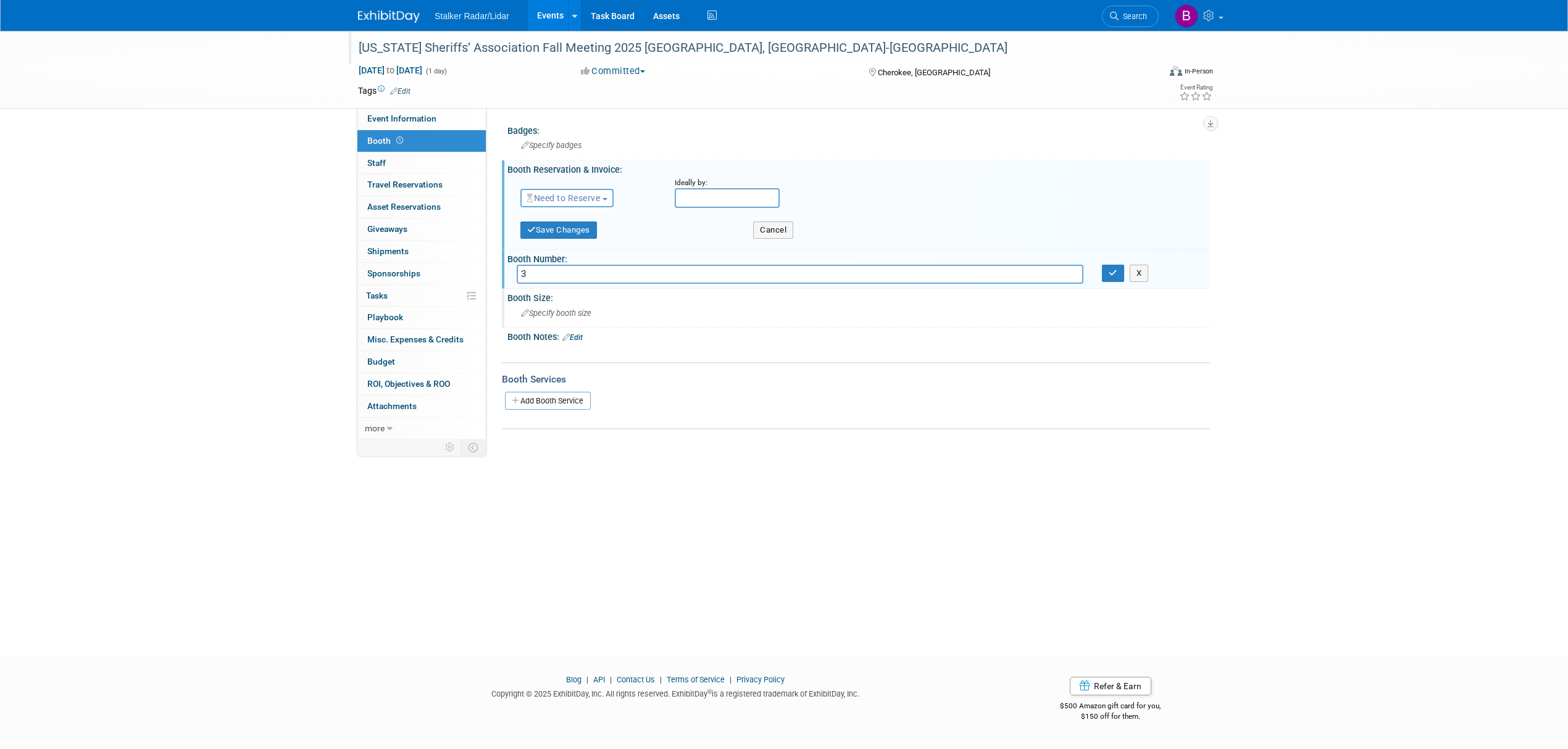
type input "3"
click at [569, 308] on span "Specify booth size" at bounding box center [556, 313] width 70 height 9
type input "8x10"
click at [1115, 271] on icon "button" at bounding box center [1113, 273] width 8 height 8
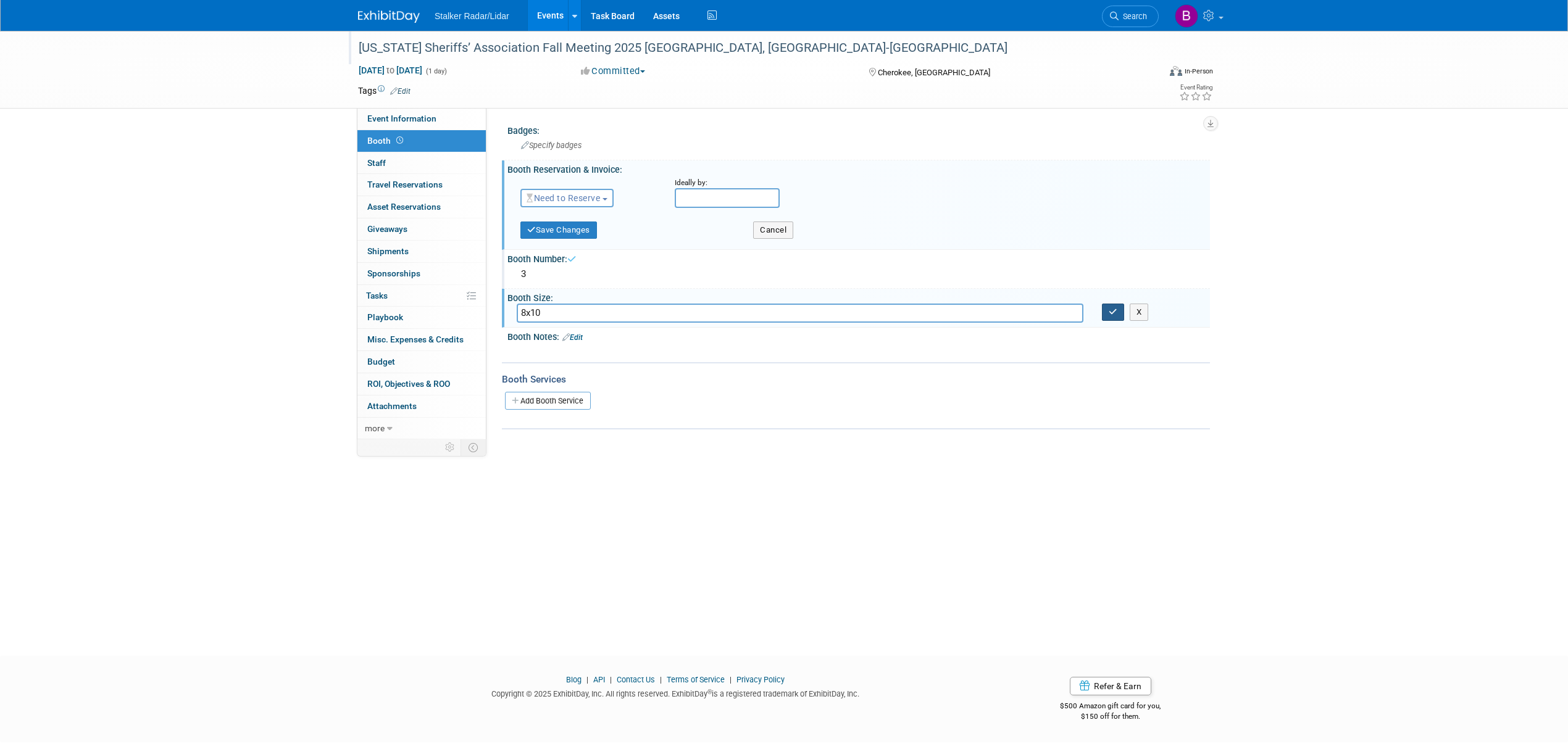
click at [1113, 308] on icon "button" at bounding box center [1113, 312] width 8 height 8
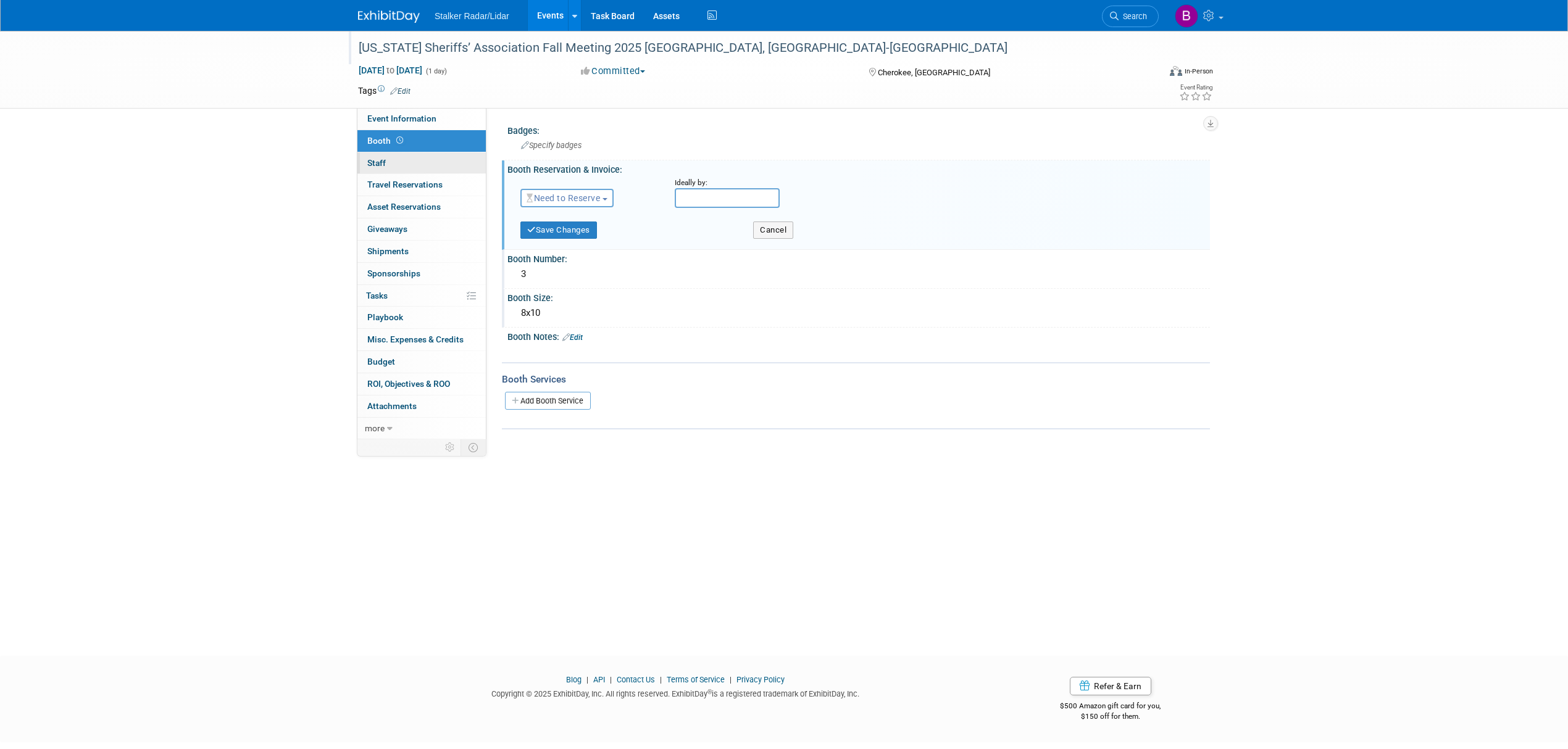
click at [385, 160] on span "Staff 0" at bounding box center [376, 162] width 18 height 10
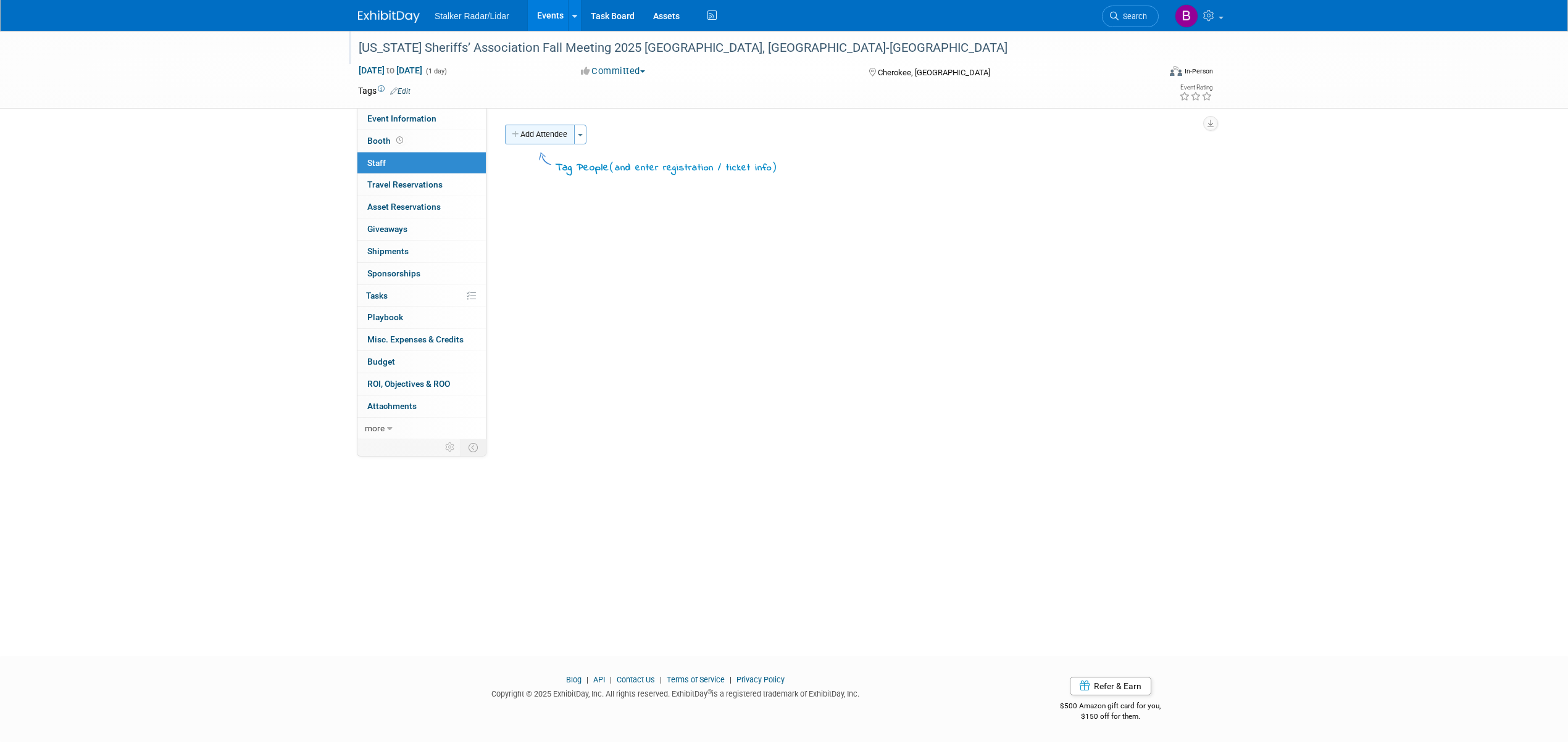
click at [549, 131] on button "Add Attendee" at bounding box center [539, 134] width 70 height 20
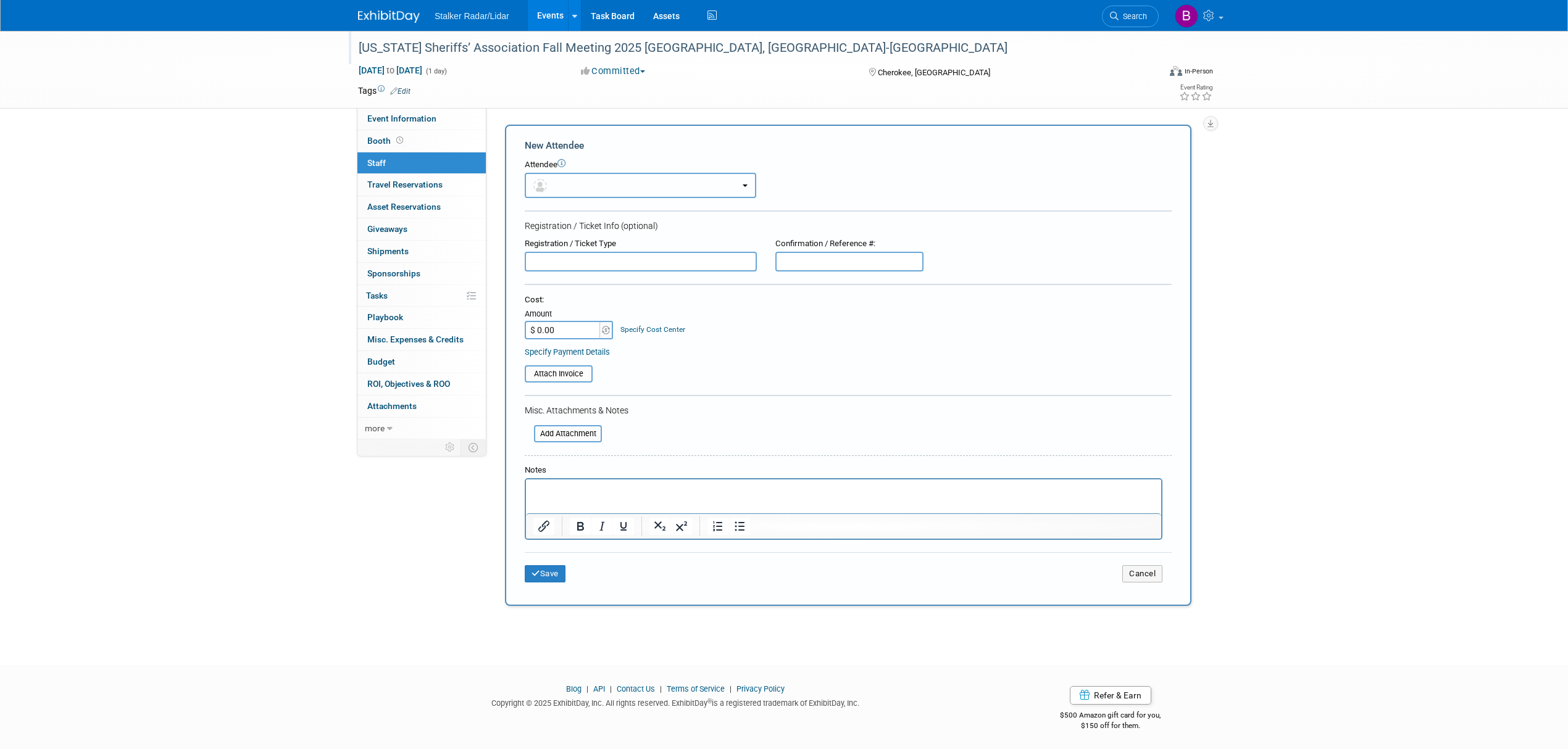
click at [577, 186] on button "button" at bounding box center [641, 185] width 232 height 25
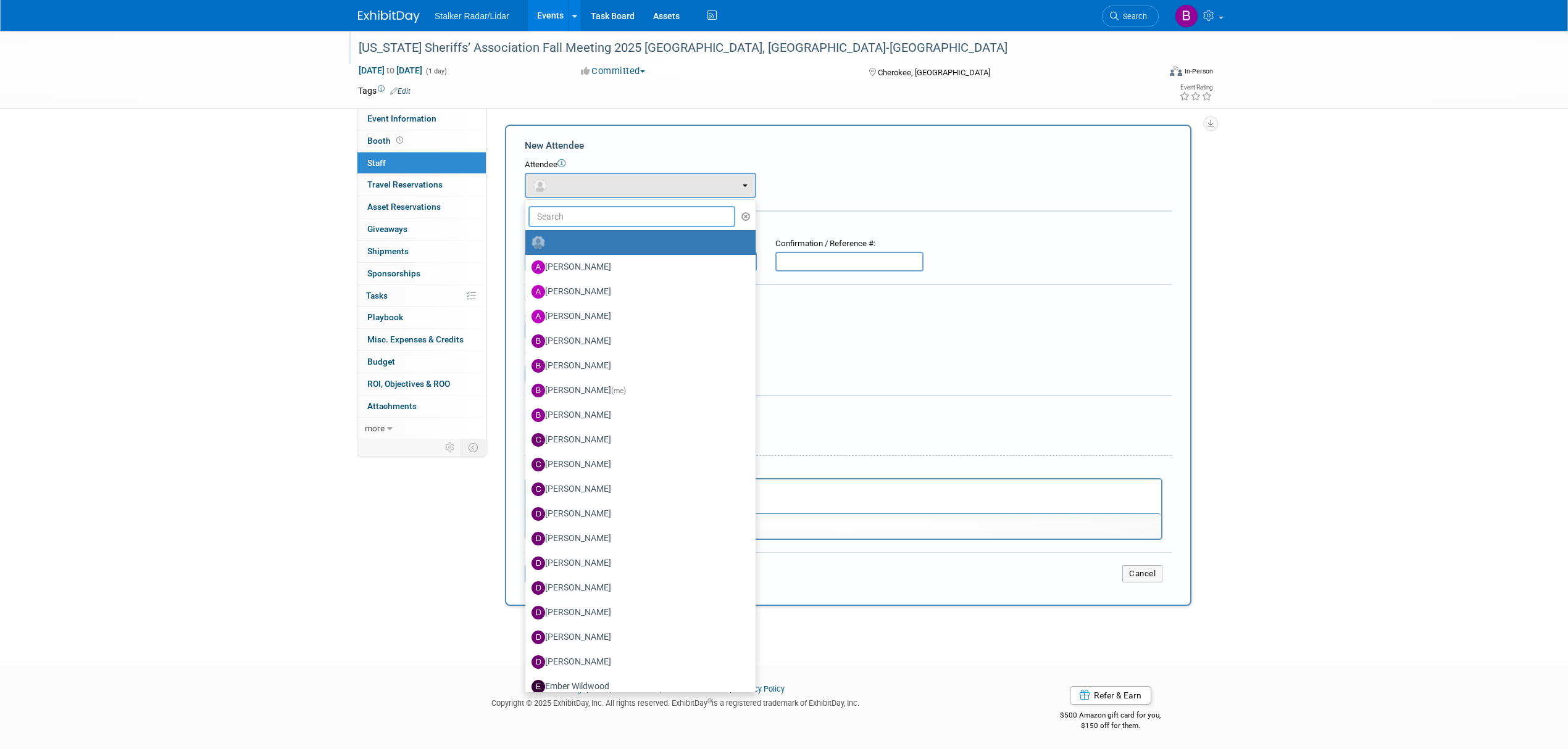
click at [582, 213] on input "text" at bounding box center [631, 216] width 207 height 21
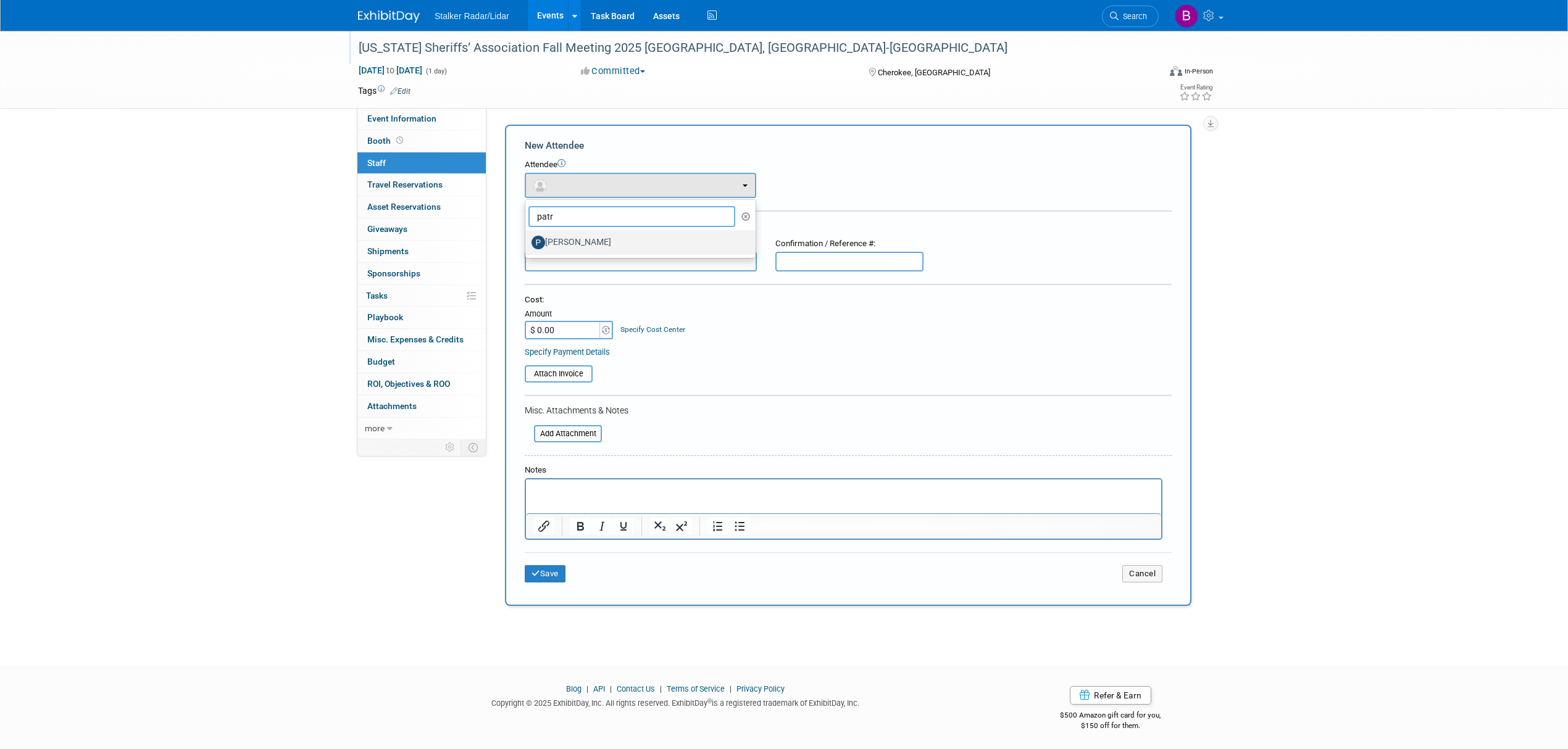
type input "patr"
click at [580, 236] on label "Patrick Fagan" at bounding box center [637, 242] width 212 height 20
click at [527, 237] on input "Patrick Fagan" at bounding box center [523, 241] width 8 height 8
select select "2c5631f7-577b-4c49-9948-5481c941a0a5"
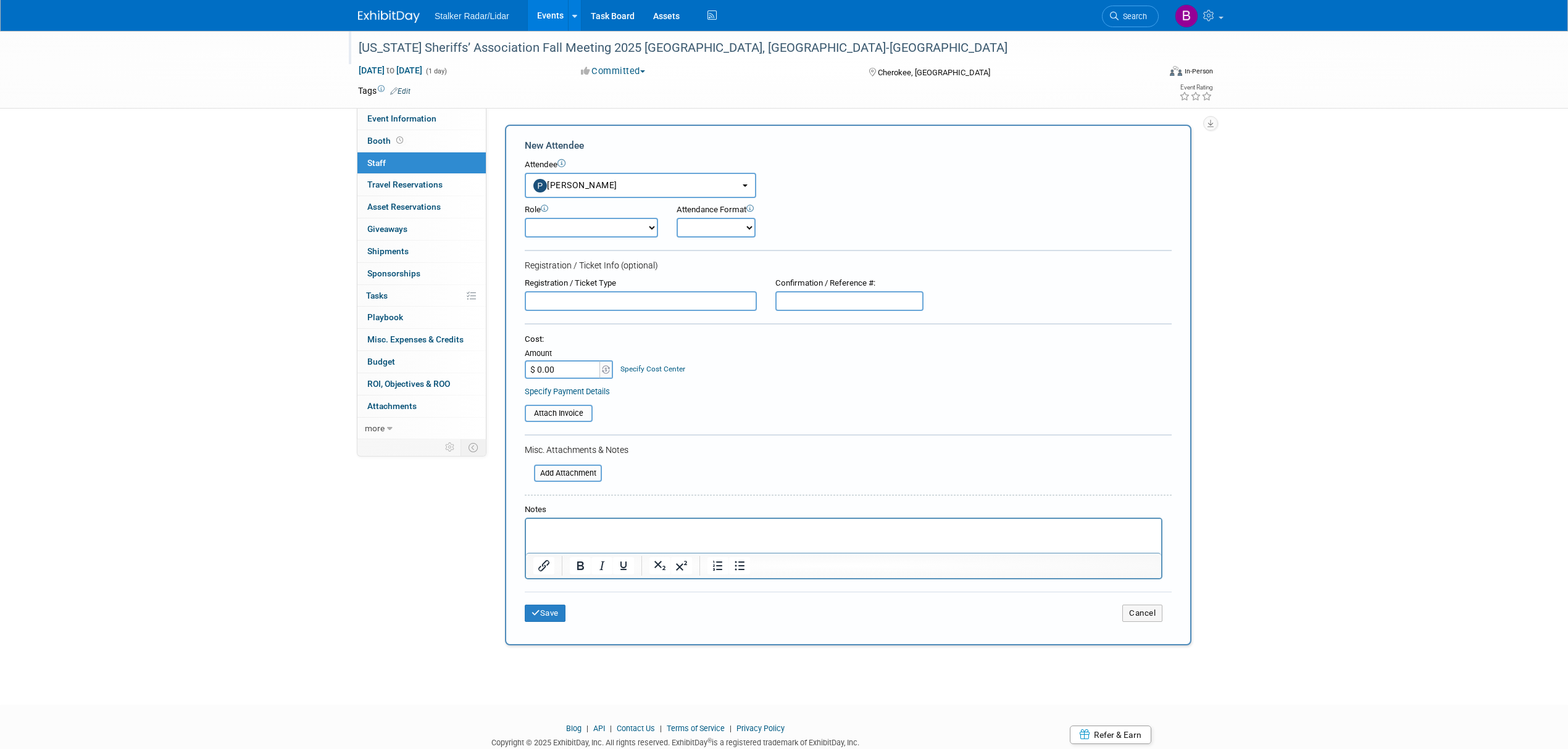
click at [551, 598] on div "Save Cancel" at bounding box center [849, 611] width 647 height 40
click at [550, 605] on button "Save" at bounding box center [545, 613] width 40 height 18
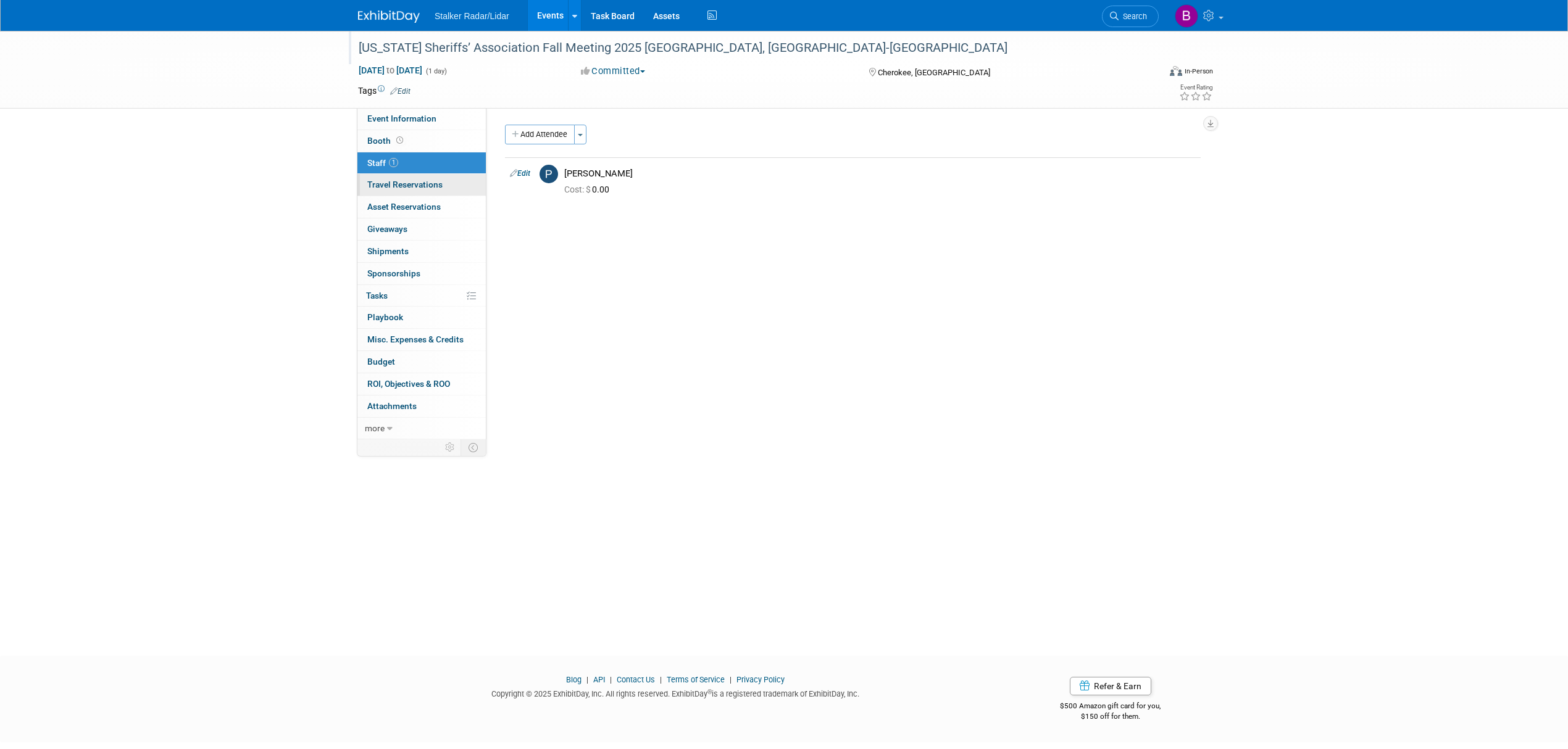
click at [417, 190] on span "Travel Reservations 0" at bounding box center [404, 184] width 75 height 10
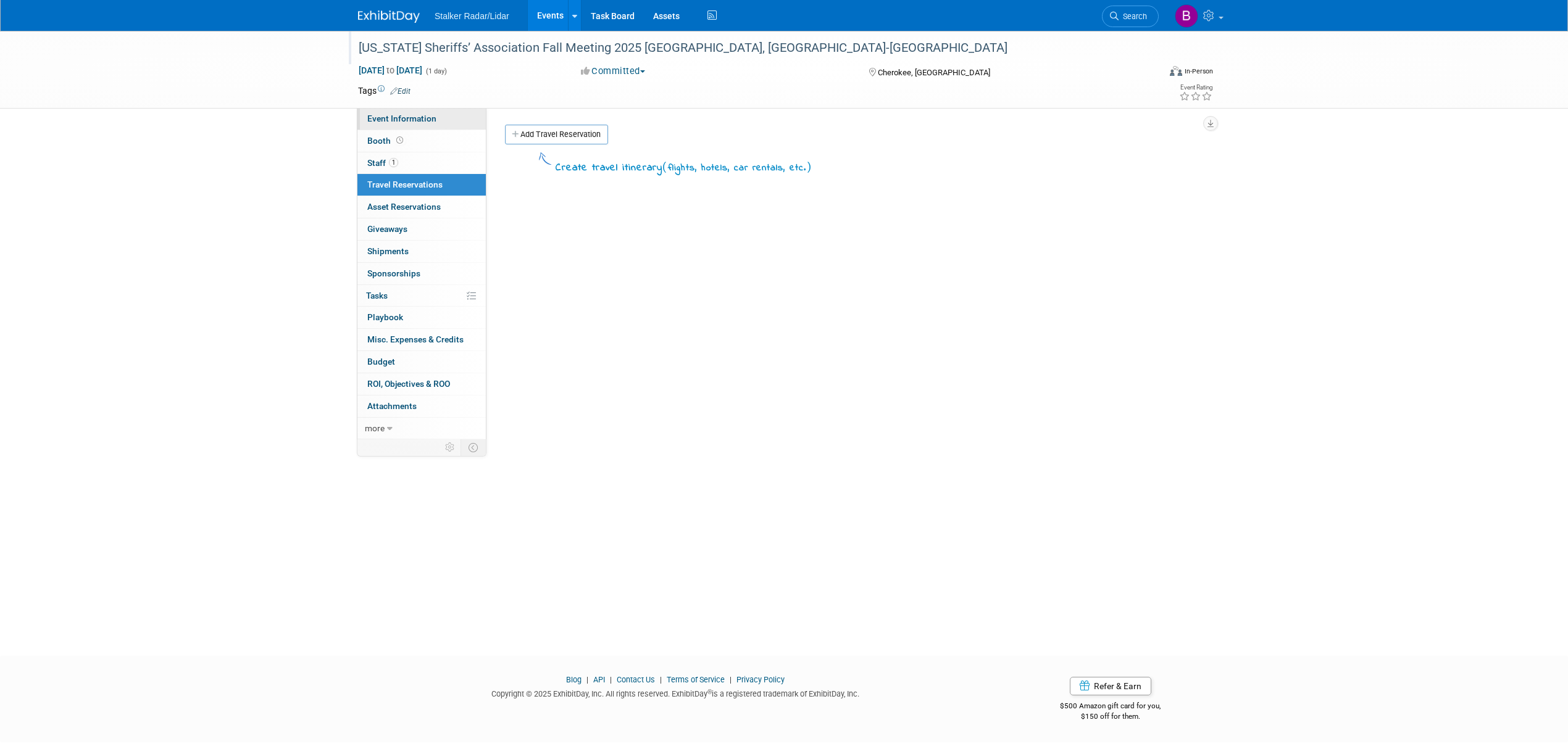
click at [413, 126] on link "Event Information" at bounding box center [421, 119] width 128 height 22
select select "Regional"
select select "Stalker Radar"
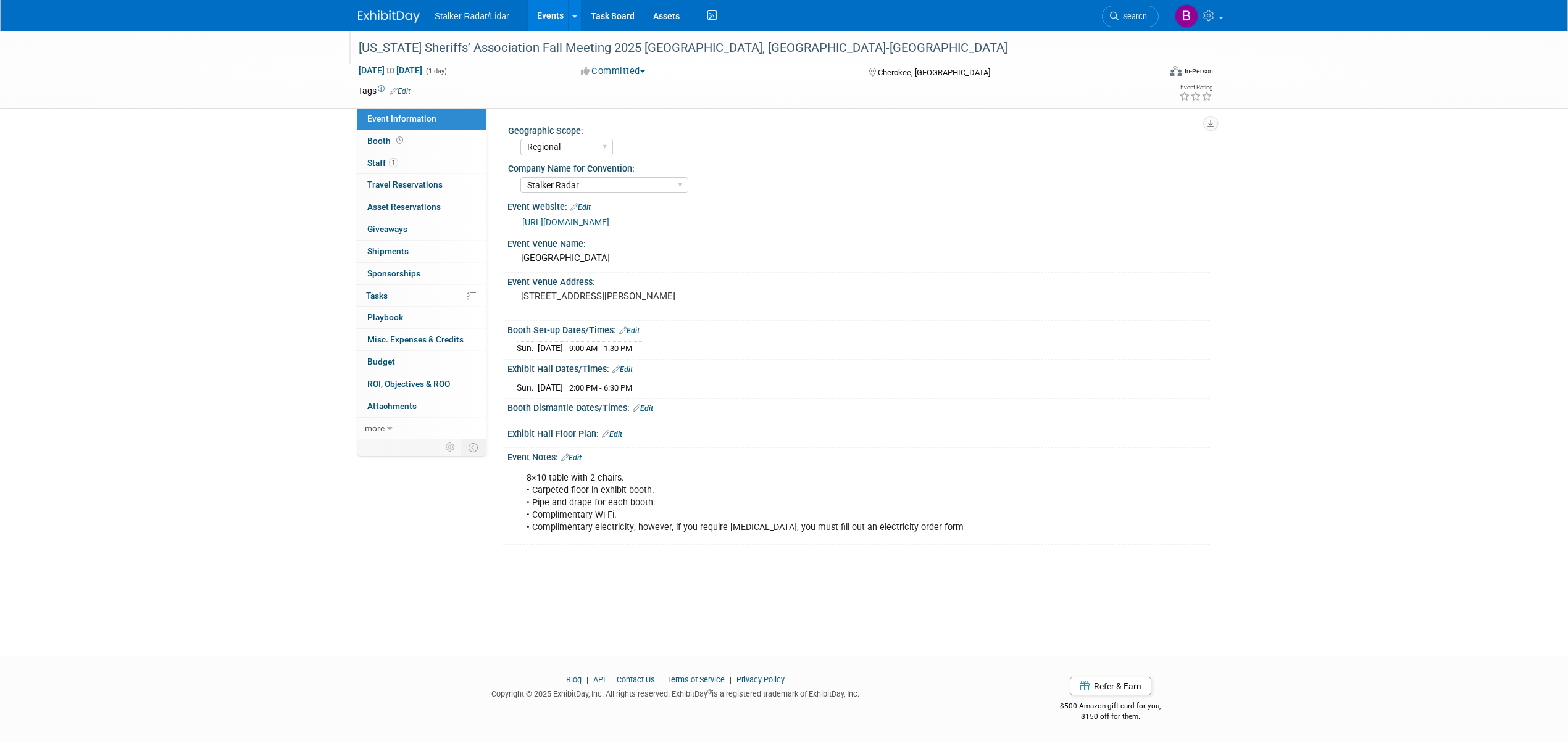
click at [536, 14] on link "Events" at bounding box center [550, 15] width 45 height 31
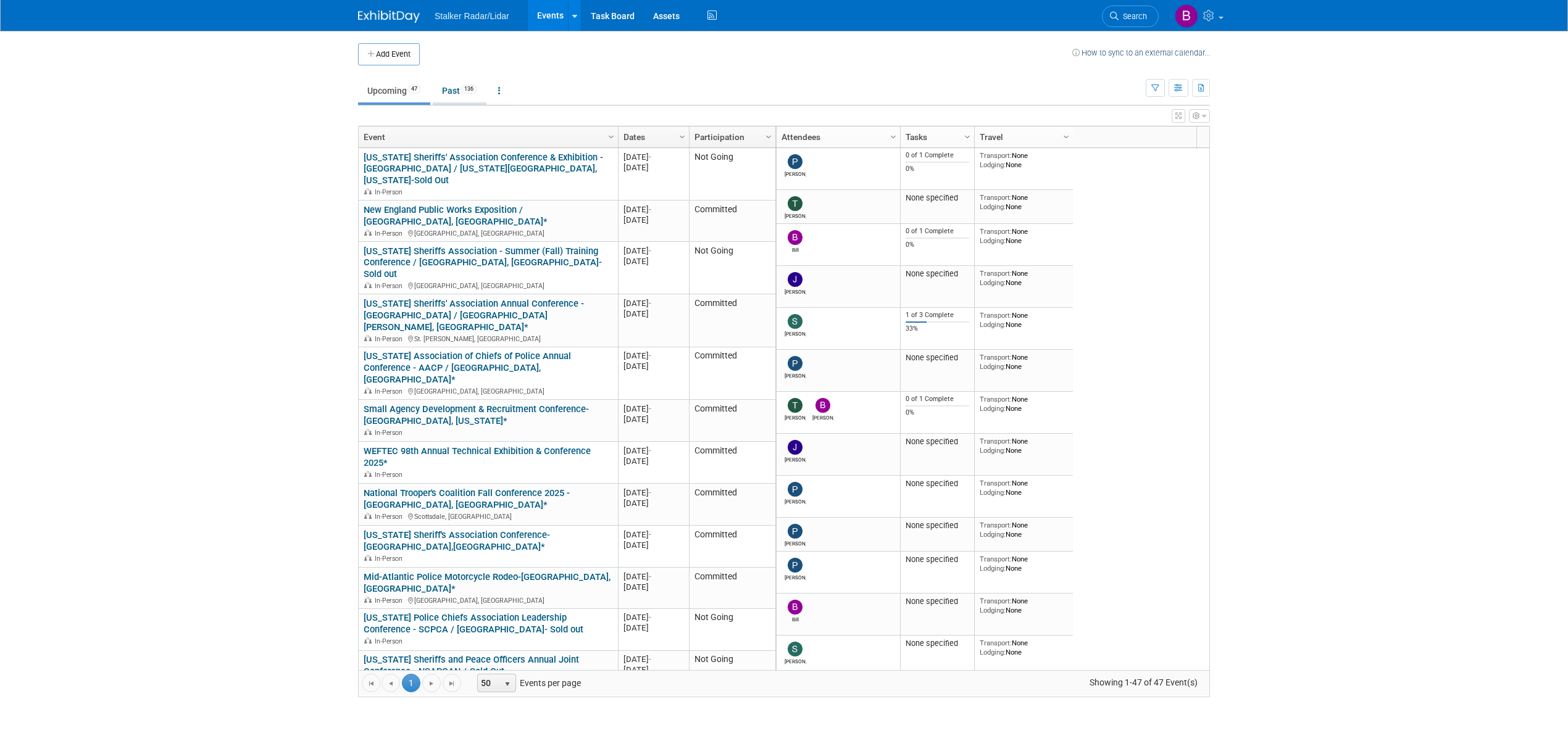
click at [462, 91] on link "Past 136" at bounding box center [459, 91] width 53 height 23
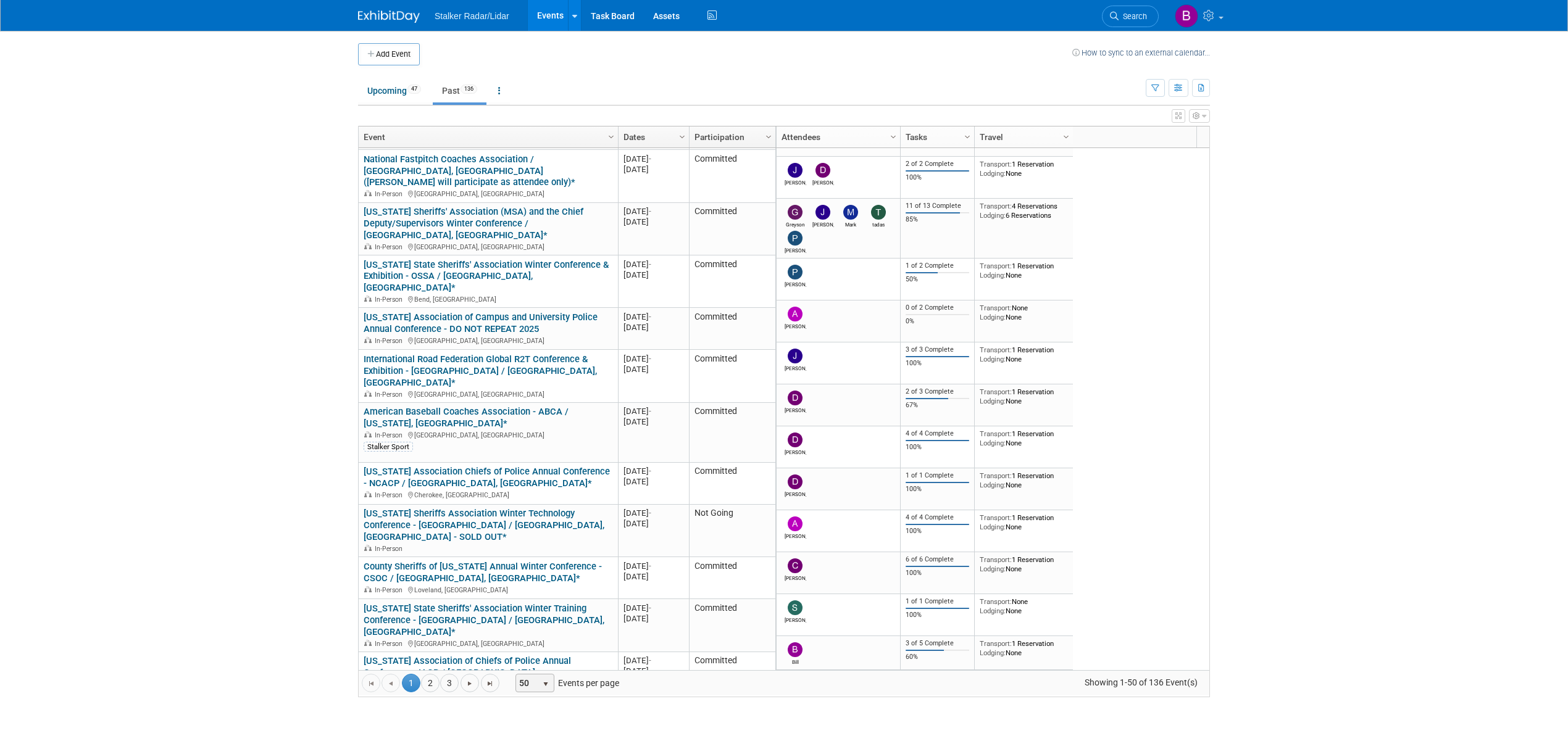
click at [537, 686] on span "50" at bounding box center [526, 683] width 21 height 18
click at [538, 665] on li "100" at bounding box center [537, 664] width 35 height 17
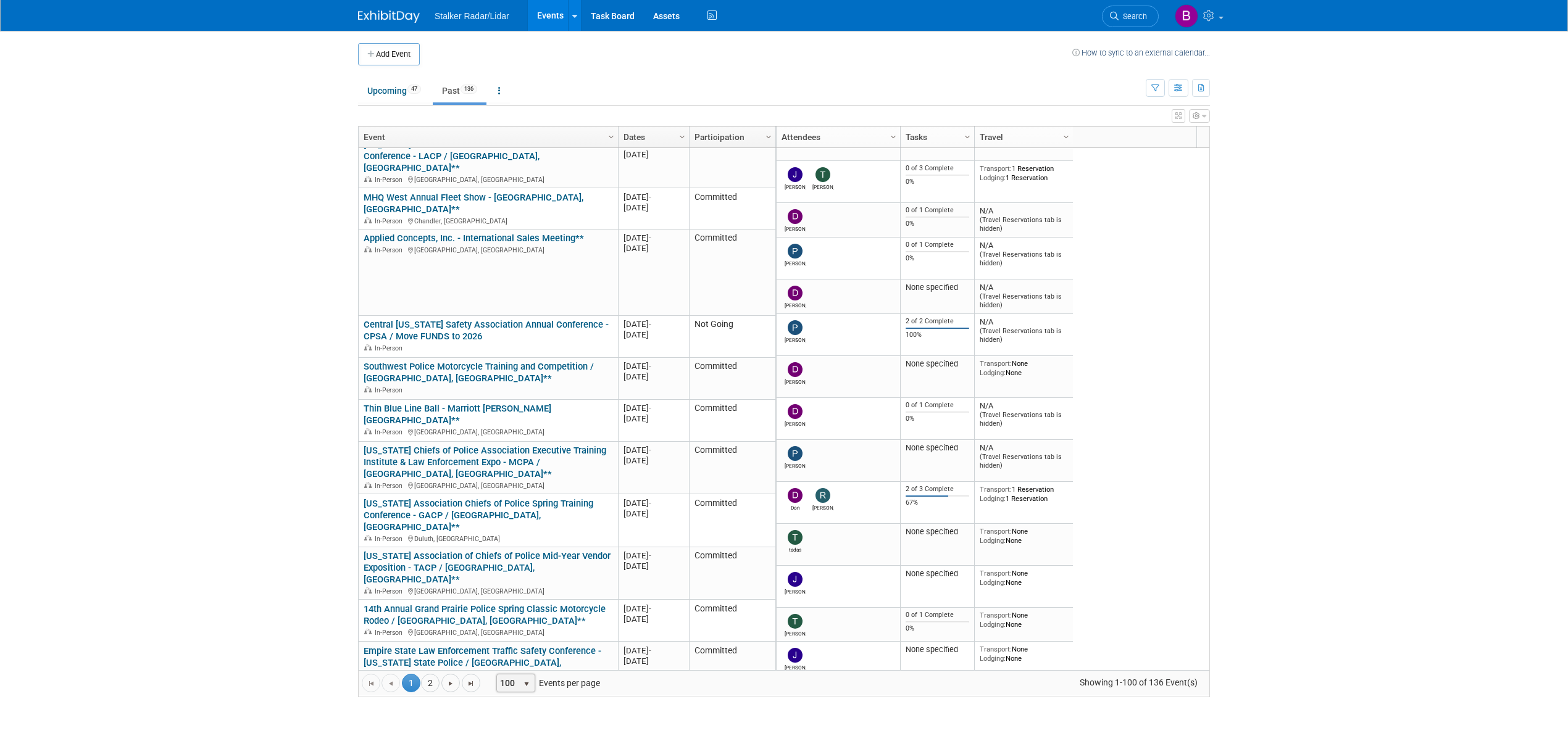
scroll to position [3132, 0]
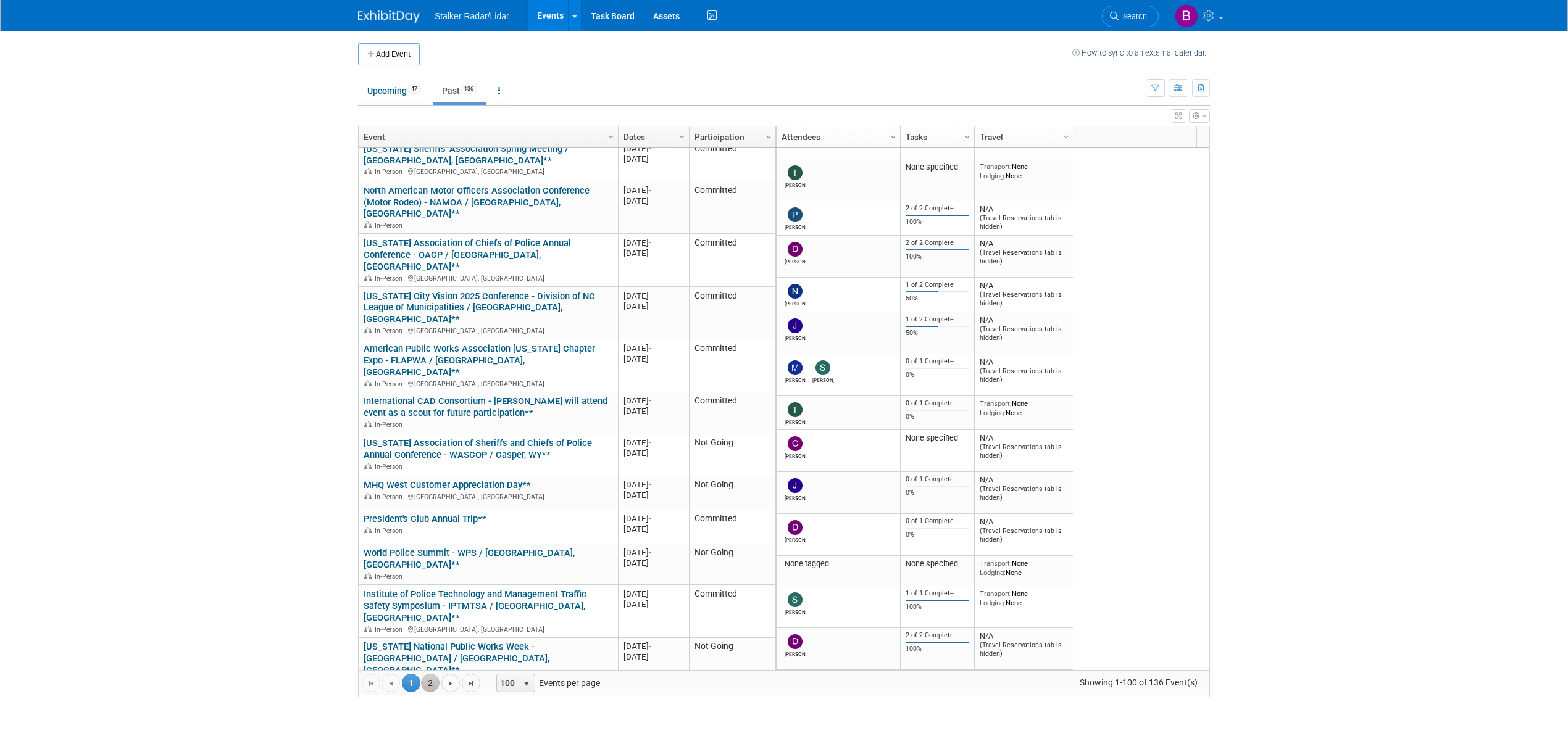
click at [429, 687] on link "2" at bounding box center [430, 683] width 18 height 18
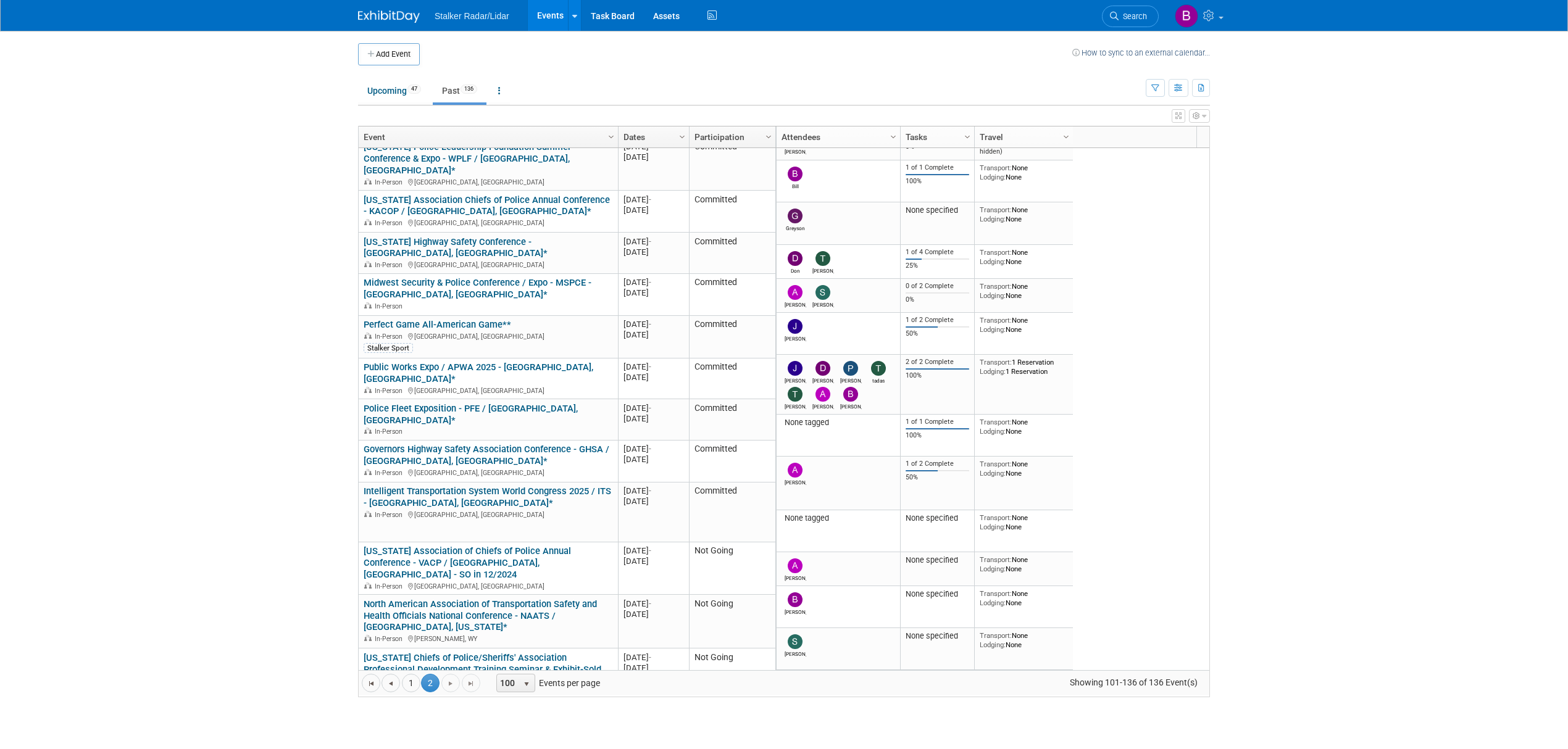
drag, startPoint x: 524, startPoint y: 649, endPoint x: 359, endPoint y: 642, distance: 165.1
copy link "[US_STATE] Association of Chiefs of Police Fall Training Conference - GACP / [G…"
drag, startPoint x: 596, startPoint y: 596, endPoint x: 370, endPoint y: 600, distance: 226.0
click at [370, 746] on div "Southern California Traffic Officers Association (SCTOA) Motor Rodeo / Huntingt…" at bounding box center [487, 762] width 249 height 33
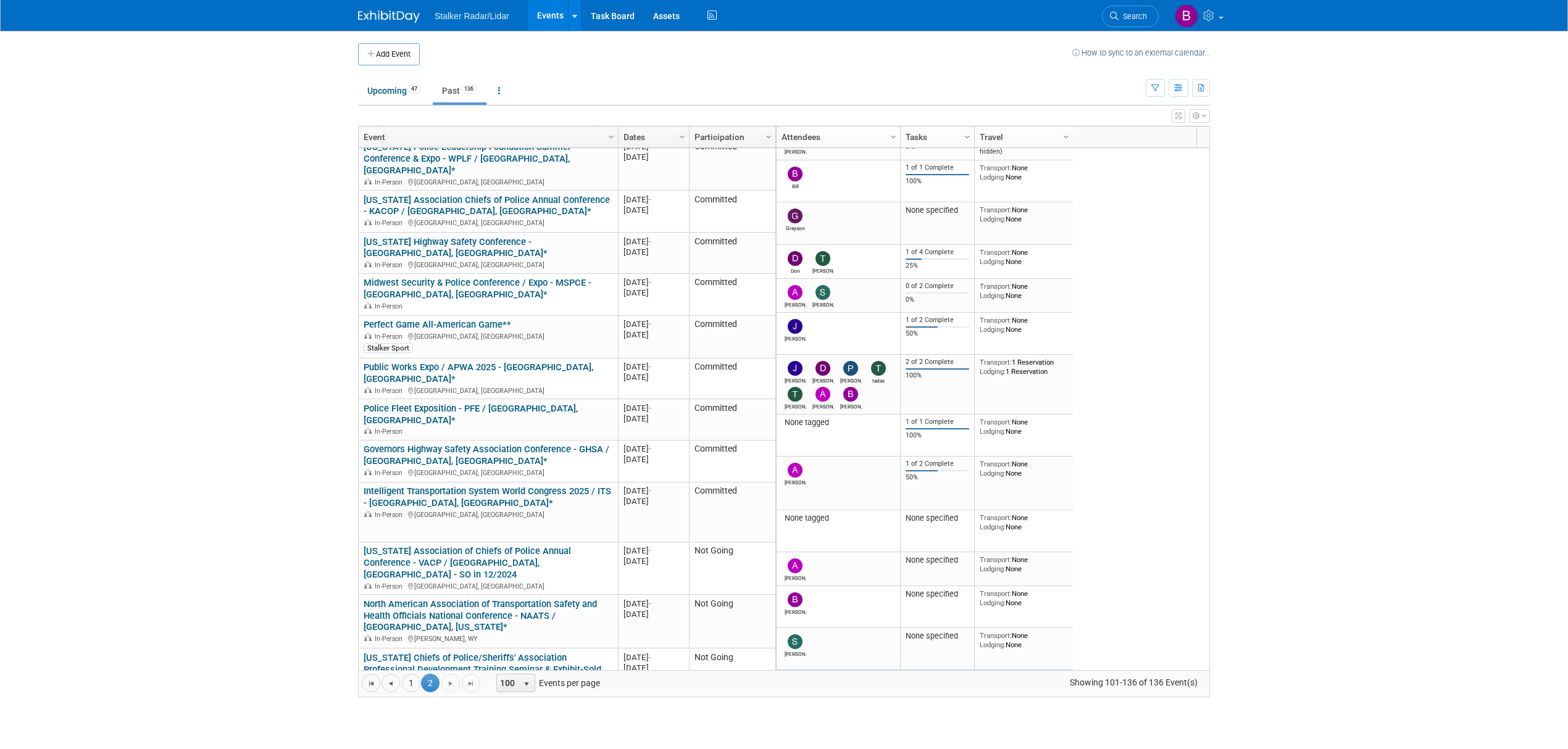
click at [419, 746] on link "Southern [US_STATE] Traffic Officers Association (SCTOA) Motor Rodeo / [GEOGRAP…" at bounding box center [485, 757] width 245 height 23
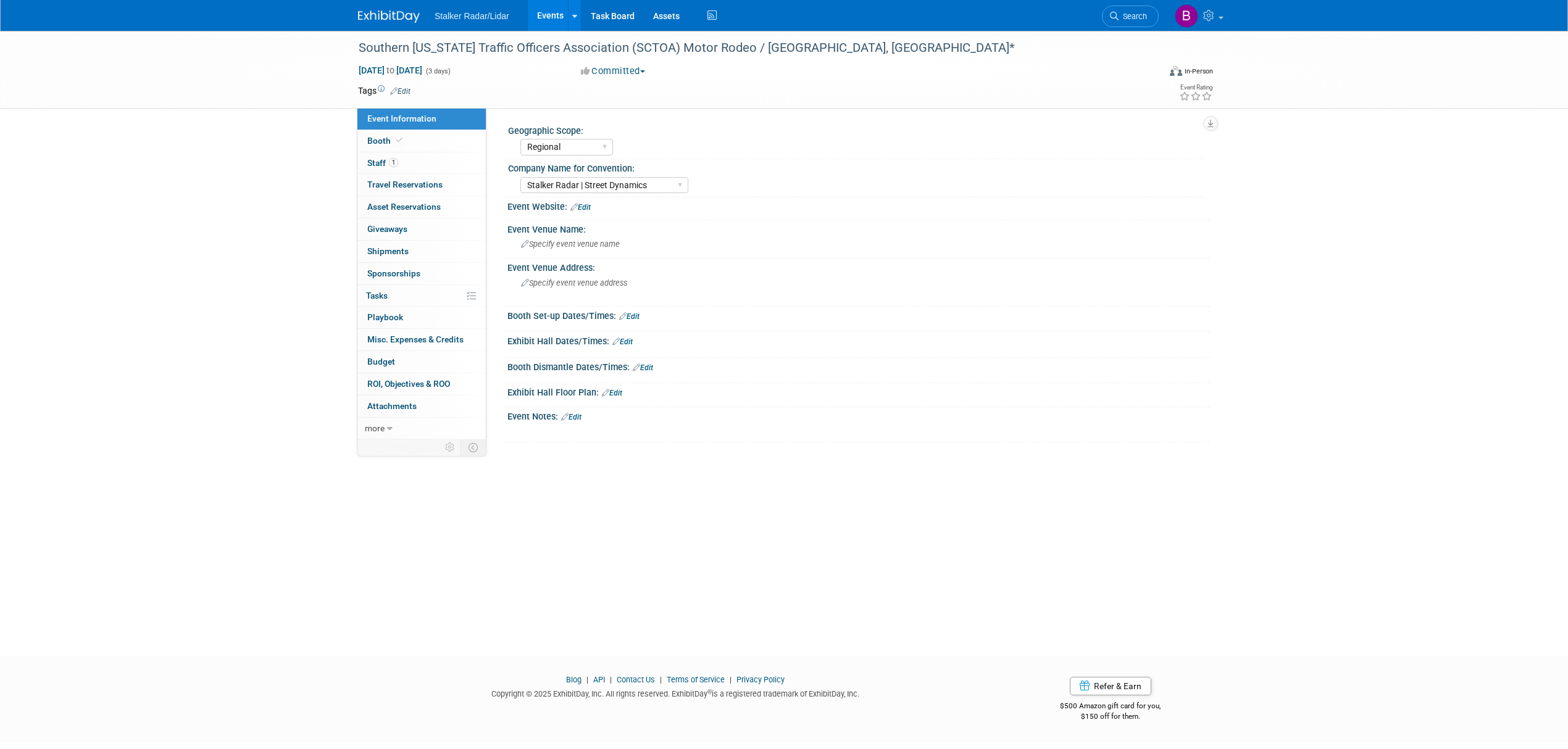
select select "Regional"
select select "Stalker Radar | Street Dynamics"
click at [733, 42] on div "Southern [US_STATE] Traffic Officers Association (SCTOA) Motor Rodeo / [GEOGRAP…" at bounding box center [747, 48] width 786 height 22
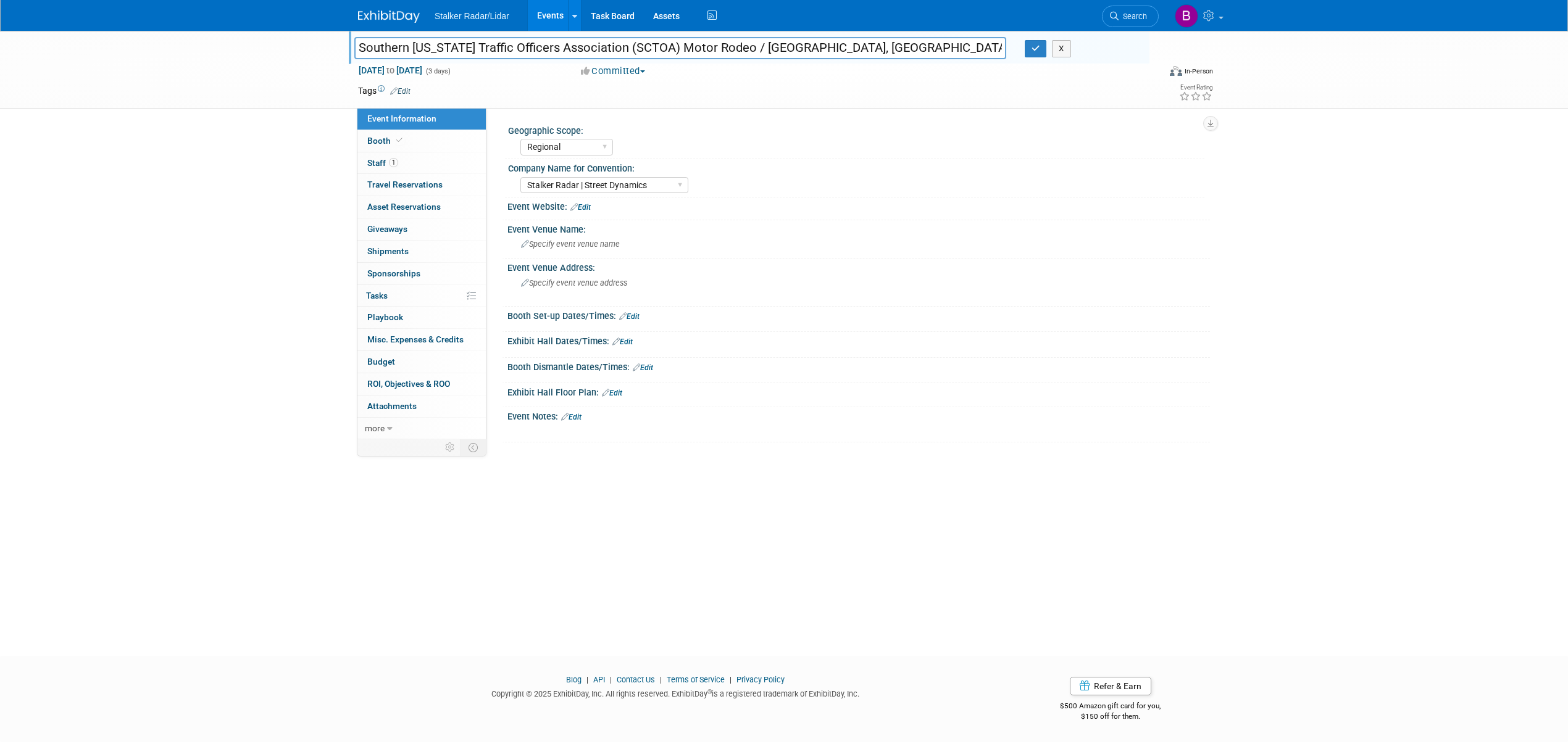
drag, startPoint x: 742, startPoint y: 48, endPoint x: 333, endPoint y: 48, distance: 409.0
click at [331, 48] on div "Southern [US_STATE] Traffic Officers Association (SCTOA) Motor Rodeo / [GEOGRAP…" at bounding box center [784, 69] width 1568 height 78
click at [1033, 52] on icon "button" at bounding box center [1036, 48] width 8 height 8
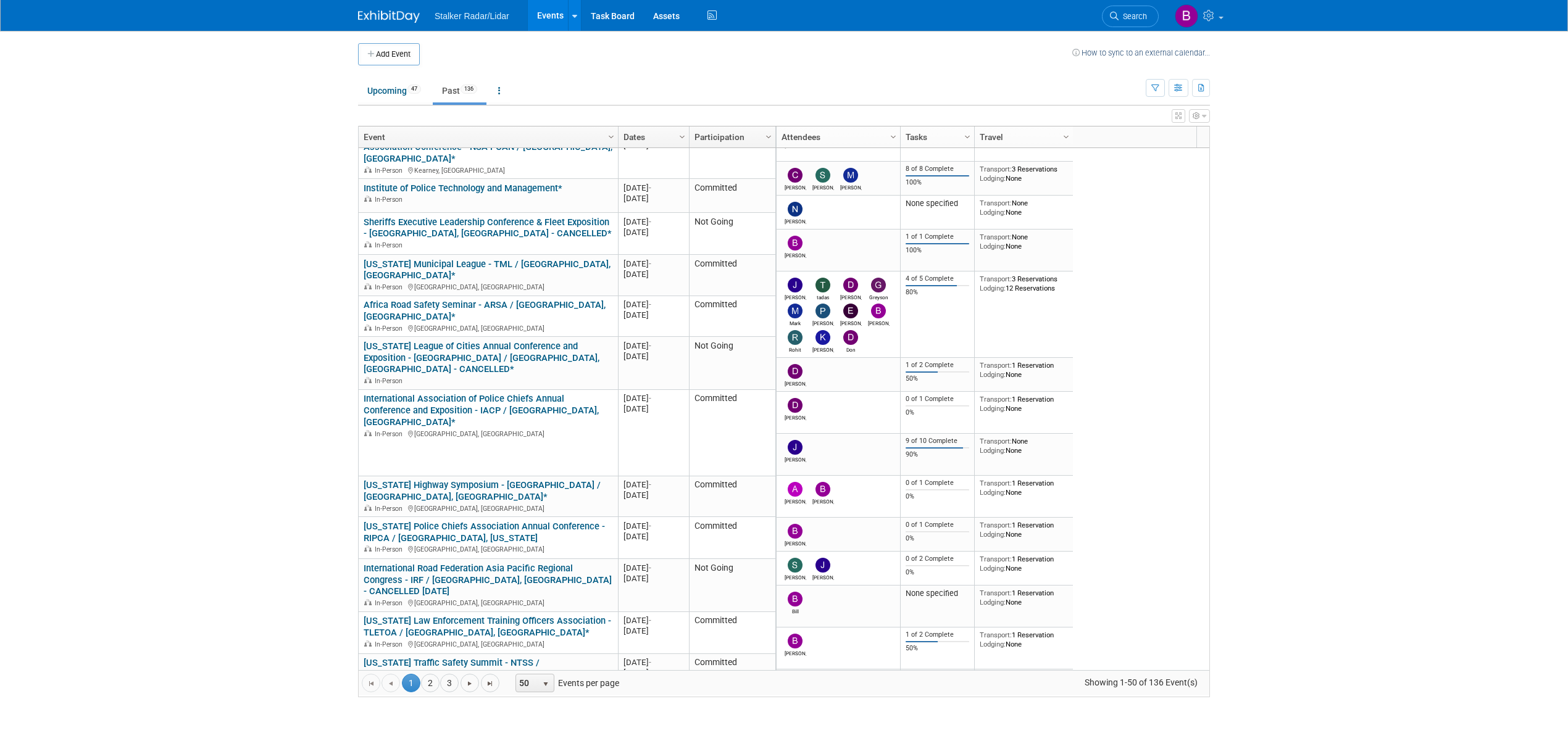
scroll to position [1516, 0]
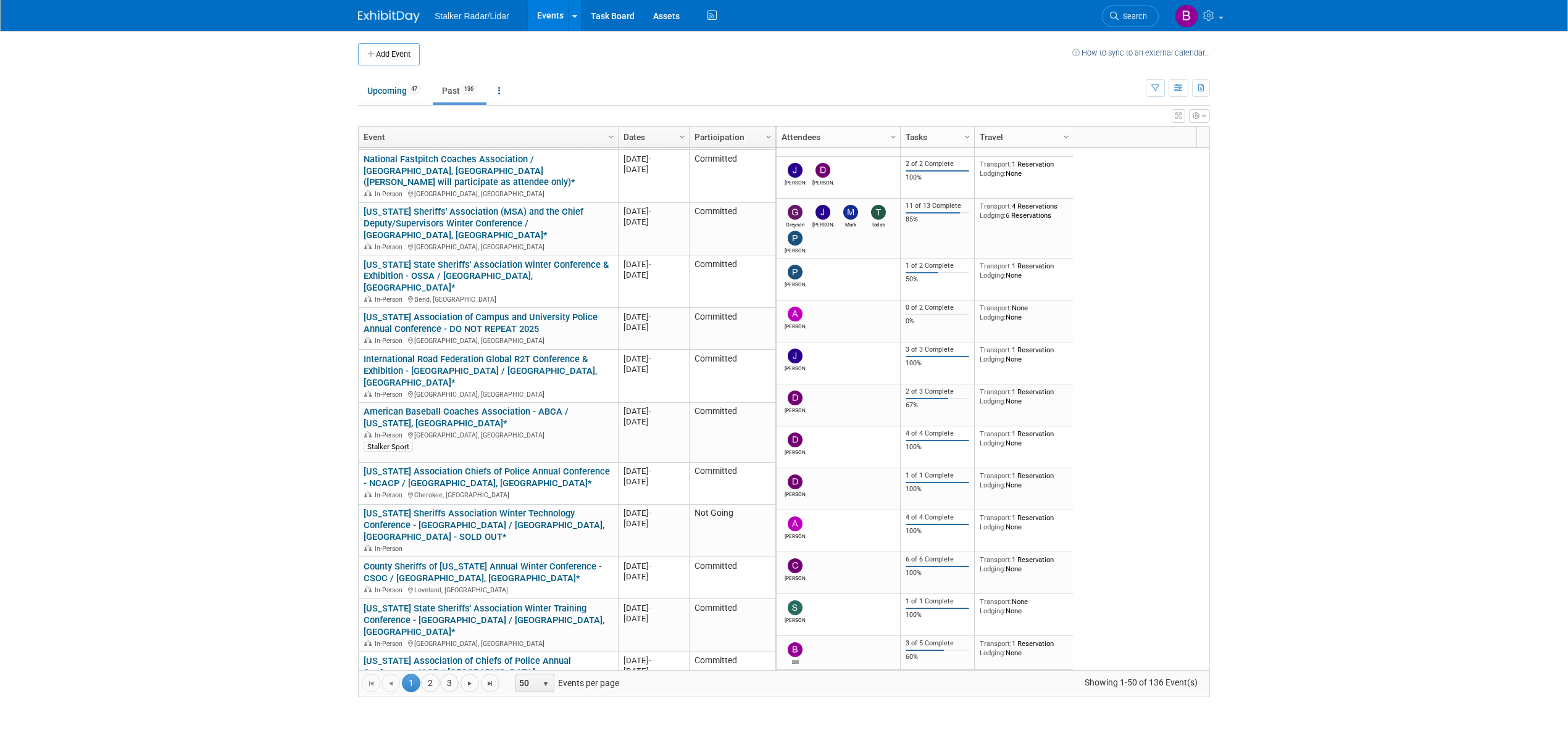
click at [620, 696] on div "Go to the first page Go to the previous page 1 1 2 3 Go to the next page Go to …" at bounding box center [784, 683] width 851 height 25
click at [537, 687] on span "50" at bounding box center [526, 683] width 21 height 18
click at [547, 662] on li "100" at bounding box center [537, 664] width 35 height 17
click at [432, 685] on link "2" at bounding box center [430, 683] width 18 height 18
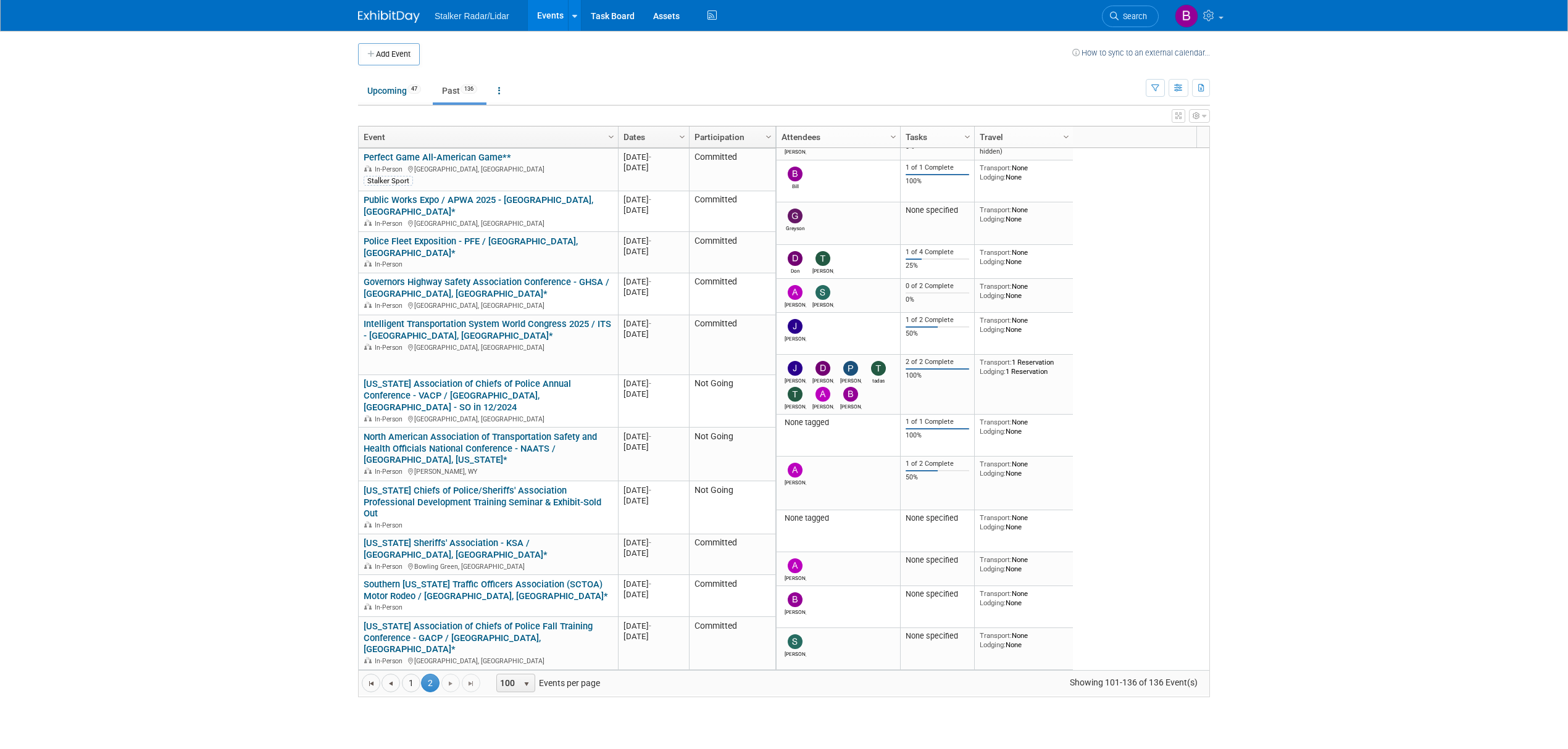
scroll to position [940, 0]
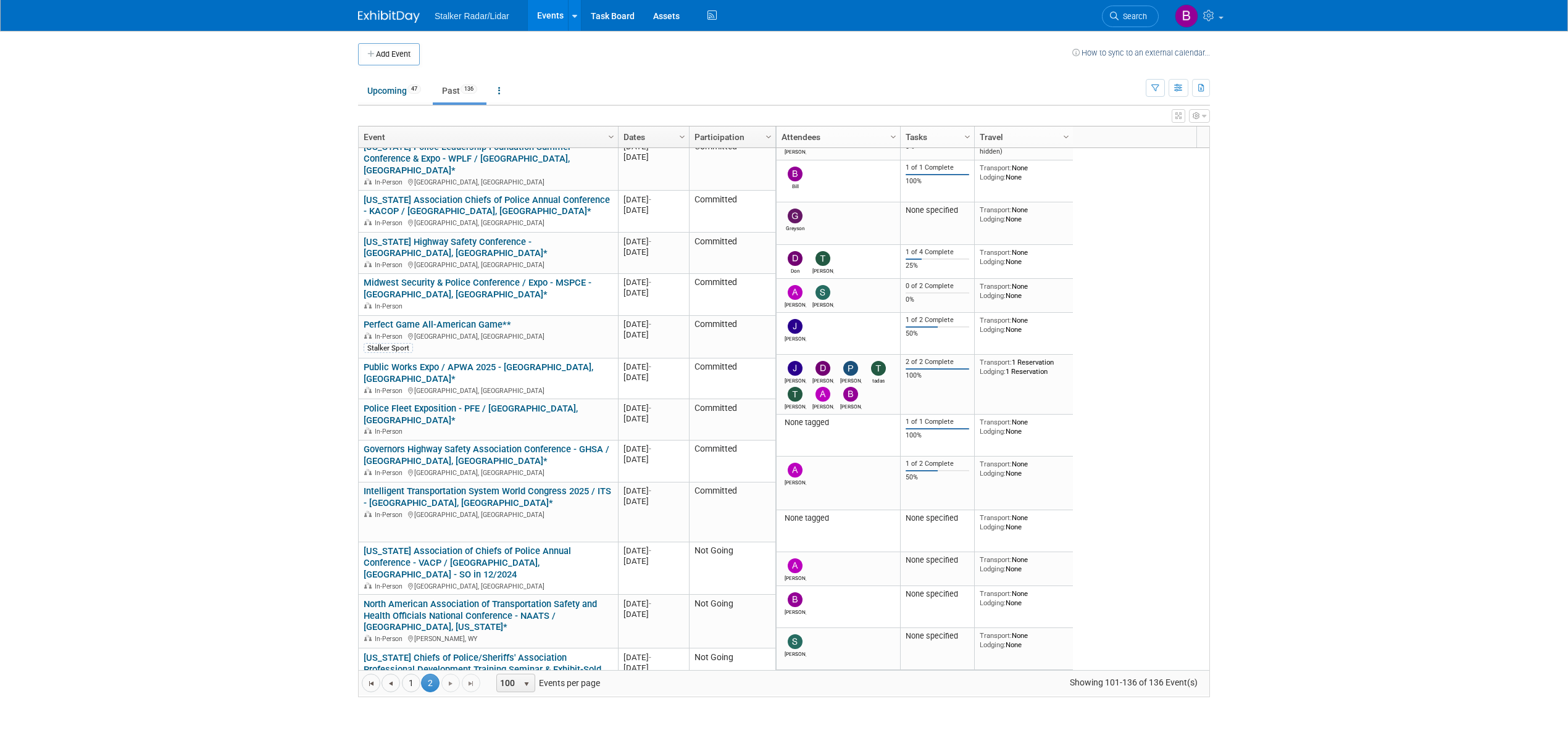
click at [544, 728] on div "In-Person [GEOGRAPHIC_DATA], [GEOGRAPHIC_DATA]" at bounding box center [487, 733] width 249 height 10
click at [455, 705] on link "[US_STATE] Sheriffs' Association - KSA / [GEOGRAPHIC_DATA], [GEOGRAPHIC_DATA]*" at bounding box center [455, 716] width 184 height 23
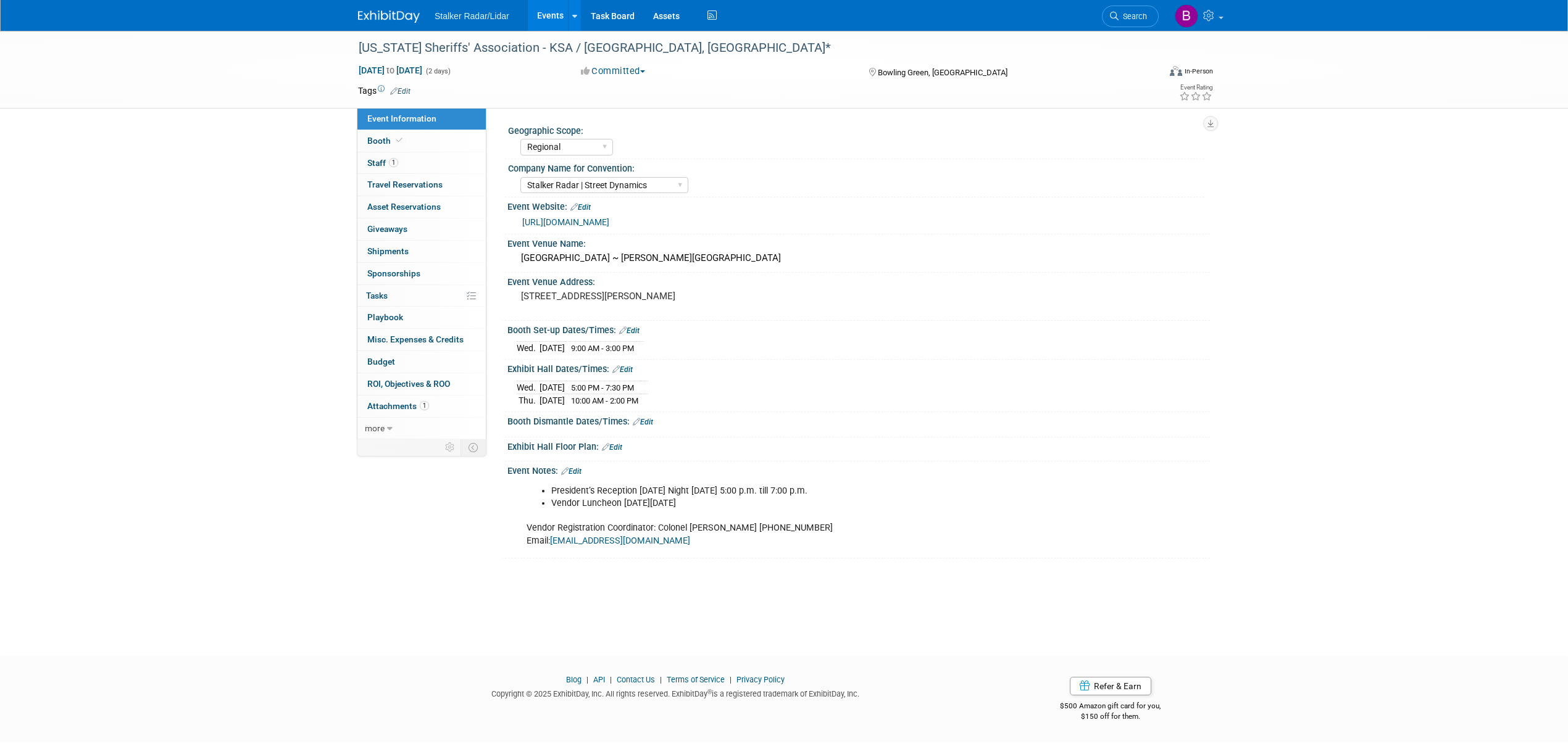
select select "Regional"
select select "Stalker Radar | Street Dynamics"
drag, startPoint x: 526, startPoint y: 52, endPoint x: 354, endPoint y: 47, distance: 172.1
click at [354, 47] on div "[US_STATE] Sheriffs' Association - KSA / [GEOGRAPHIC_DATA], [GEOGRAPHIC_DATA]*" at bounding box center [747, 48] width 786 height 22
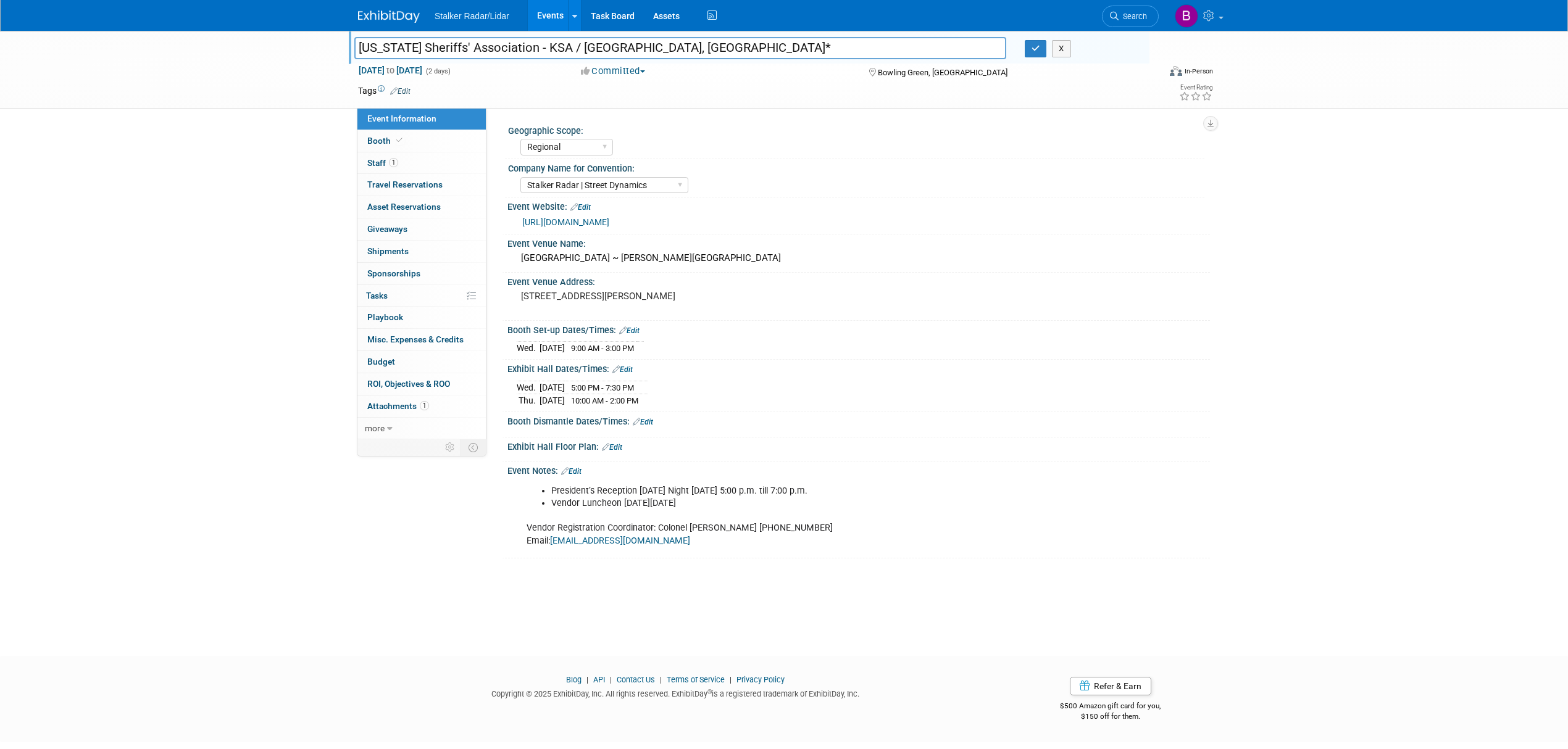
drag, startPoint x: 387, startPoint y: 47, endPoint x: 675, endPoint y: 110, distance: 294.8
click at [685, 111] on div "Geographic Scope: Regional National International Company Name for Convention: …" at bounding box center [848, 276] width 723 height 335
drag, startPoint x: 525, startPoint y: 52, endPoint x: 348, endPoint y: 42, distance: 177.3
click at [348, 42] on div "[US_STATE] Sheriffs' Association - KSA / [GEOGRAPHIC_DATA], [GEOGRAPHIC_DATA]*" at bounding box center [680, 50] width 671 height 18
click at [1032, 46] on icon "button" at bounding box center [1036, 48] width 8 height 8
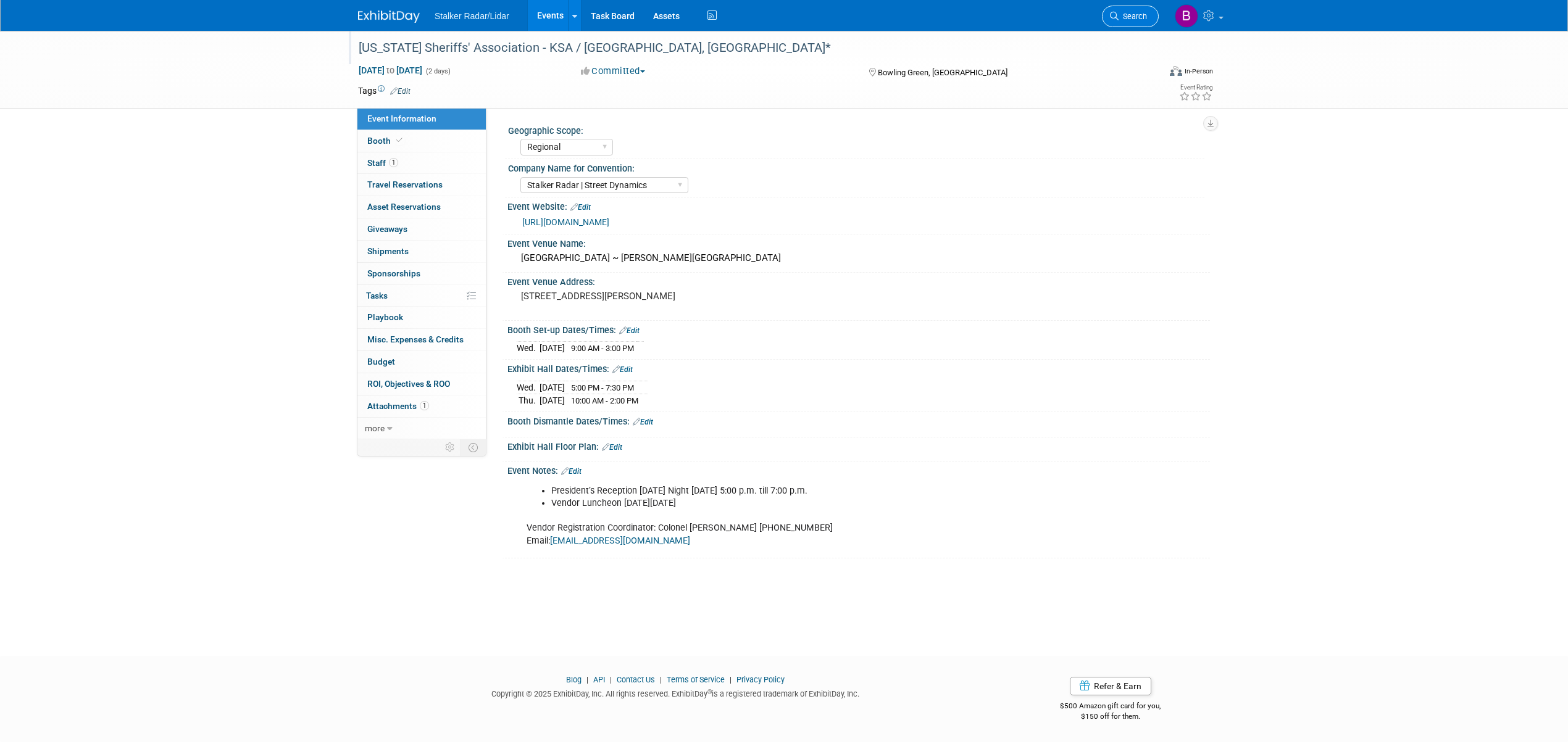
click at [1125, 18] on span "Search" at bounding box center [1133, 16] width 29 height 9
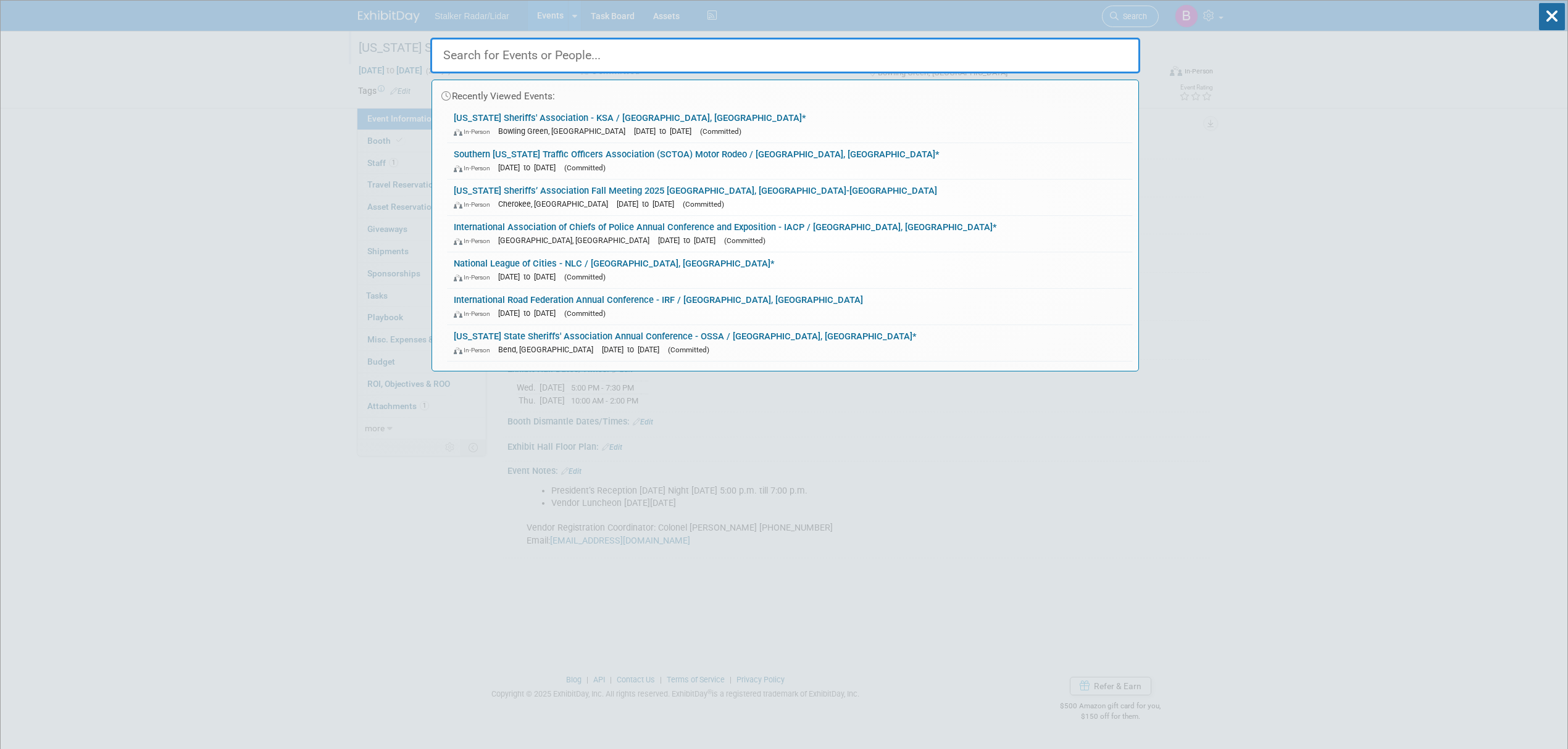
type input "s"
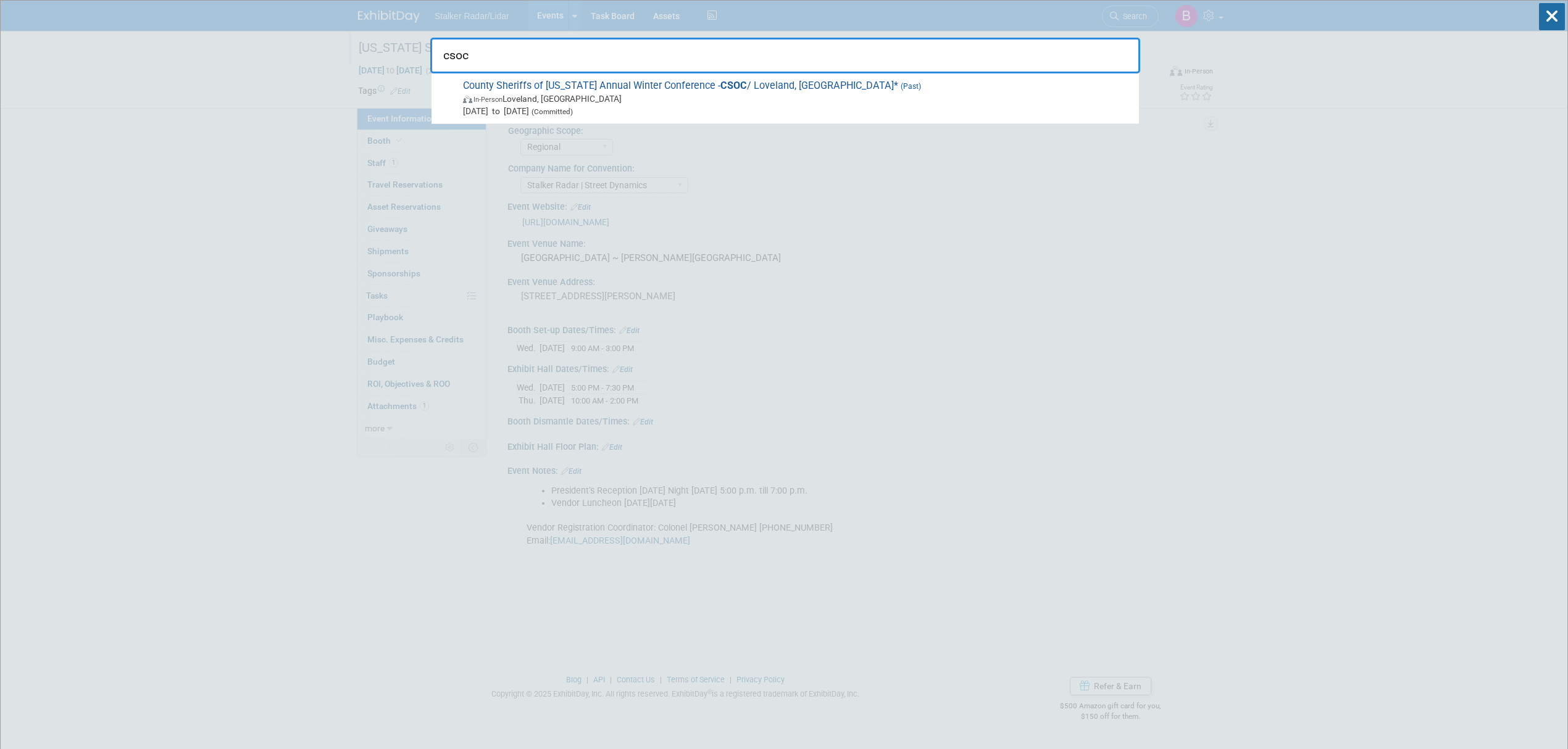
type input "csoc"
